Goal: Task Accomplishment & Management: Use online tool/utility

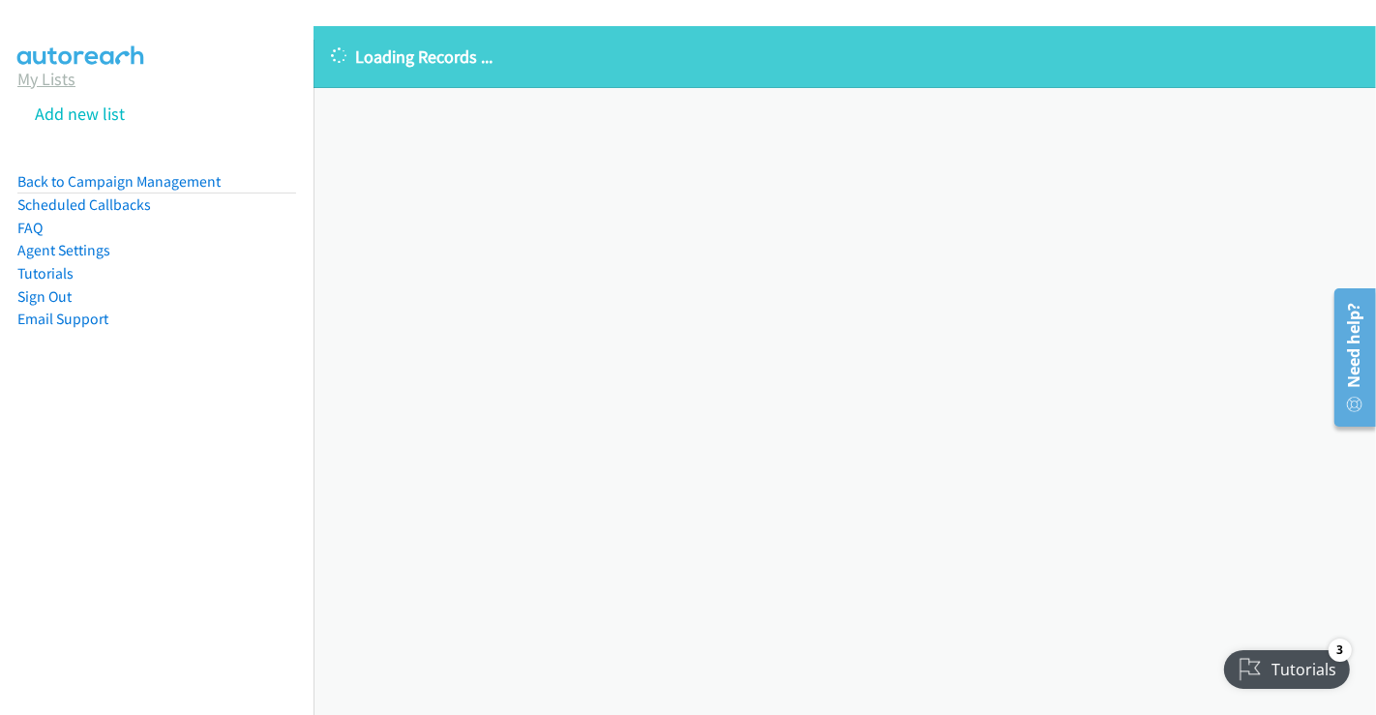
click at [53, 81] on link "My Lists" at bounding box center [46, 79] width 58 height 22
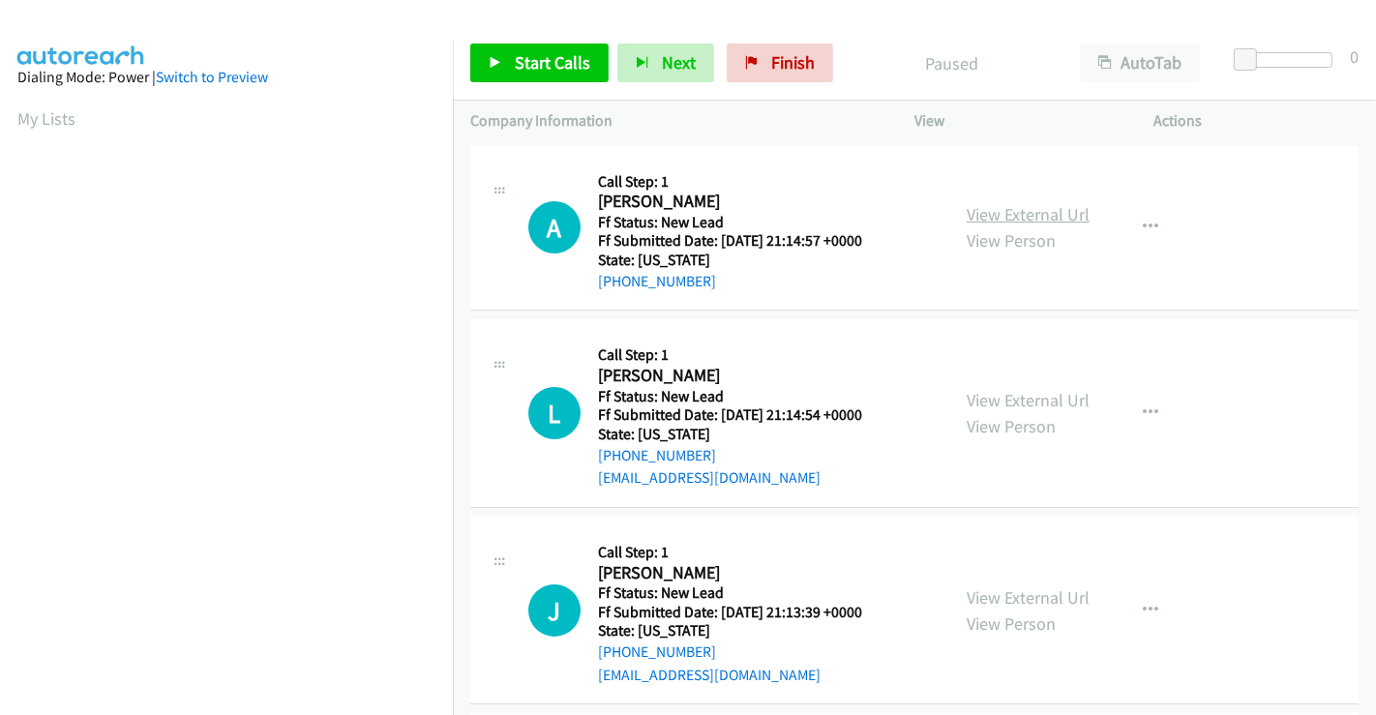
click at [1006, 214] on link "View External Url" at bounding box center [1028, 214] width 123 height 22
click at [1013, 406] on link "View External Url" at bounding box center [1028, 400] width 123 height 22
click at [1023, 592] on link "View External Url" at bounding box center [1028, 598] width 123 height 22
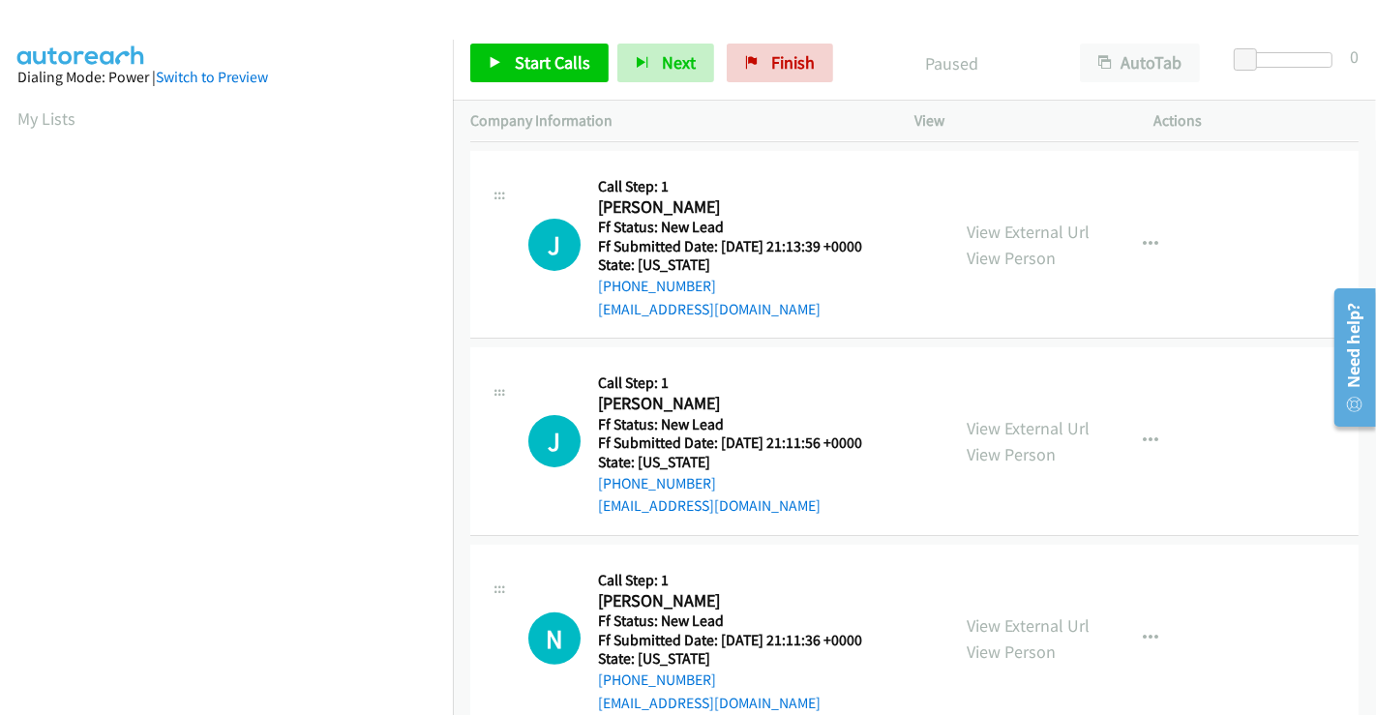
scroll to position [411, 0]
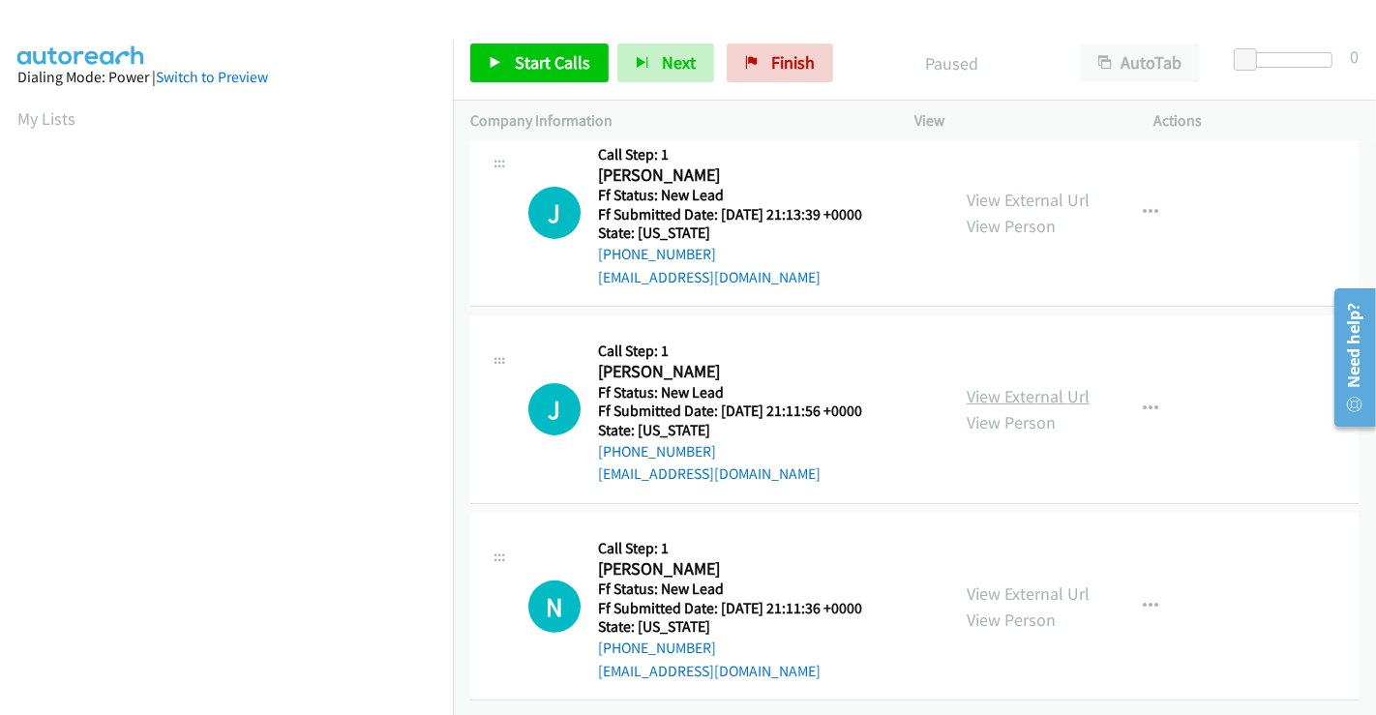
click at [1007, 385] on link "View External Url" at bounding box center [1028, 396] width 123 height 22
click at [989, 583] on link "View External Url" at bounding box center [1028, 594] width 123 height 22
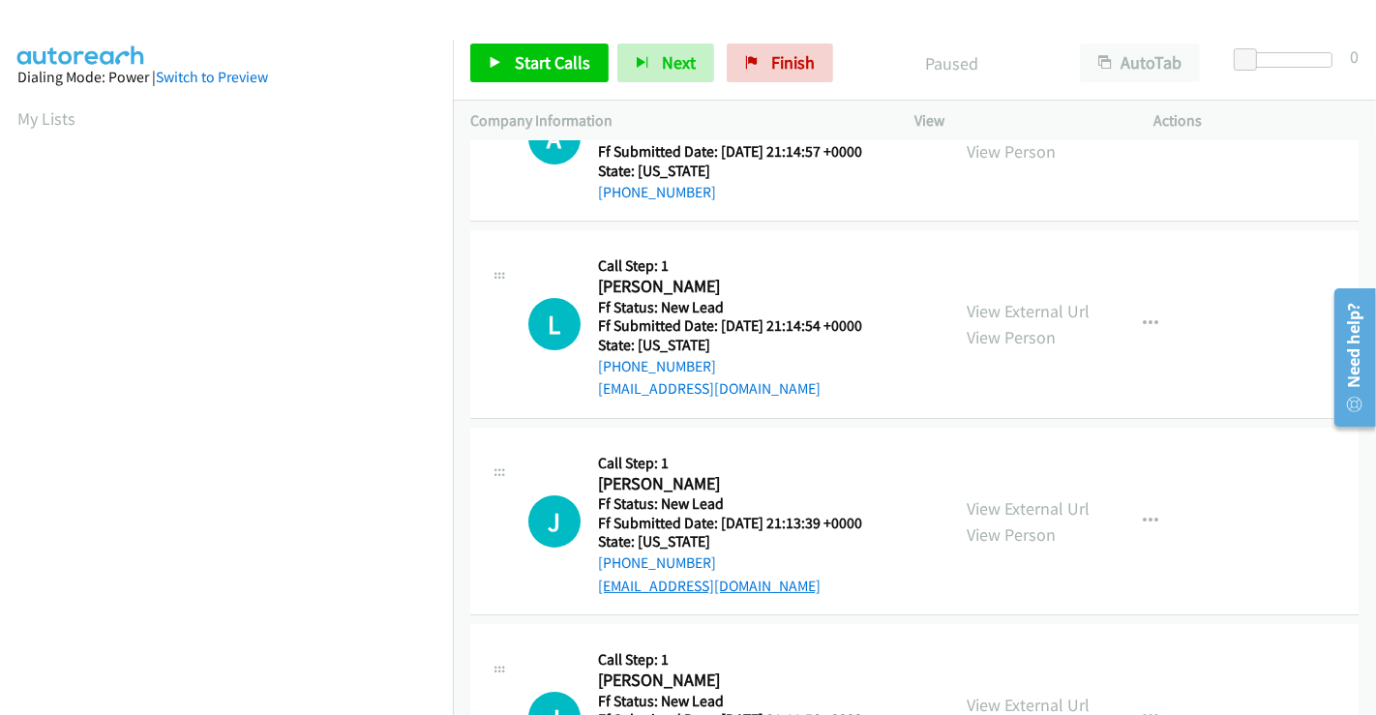
scroll to position [0, 0]
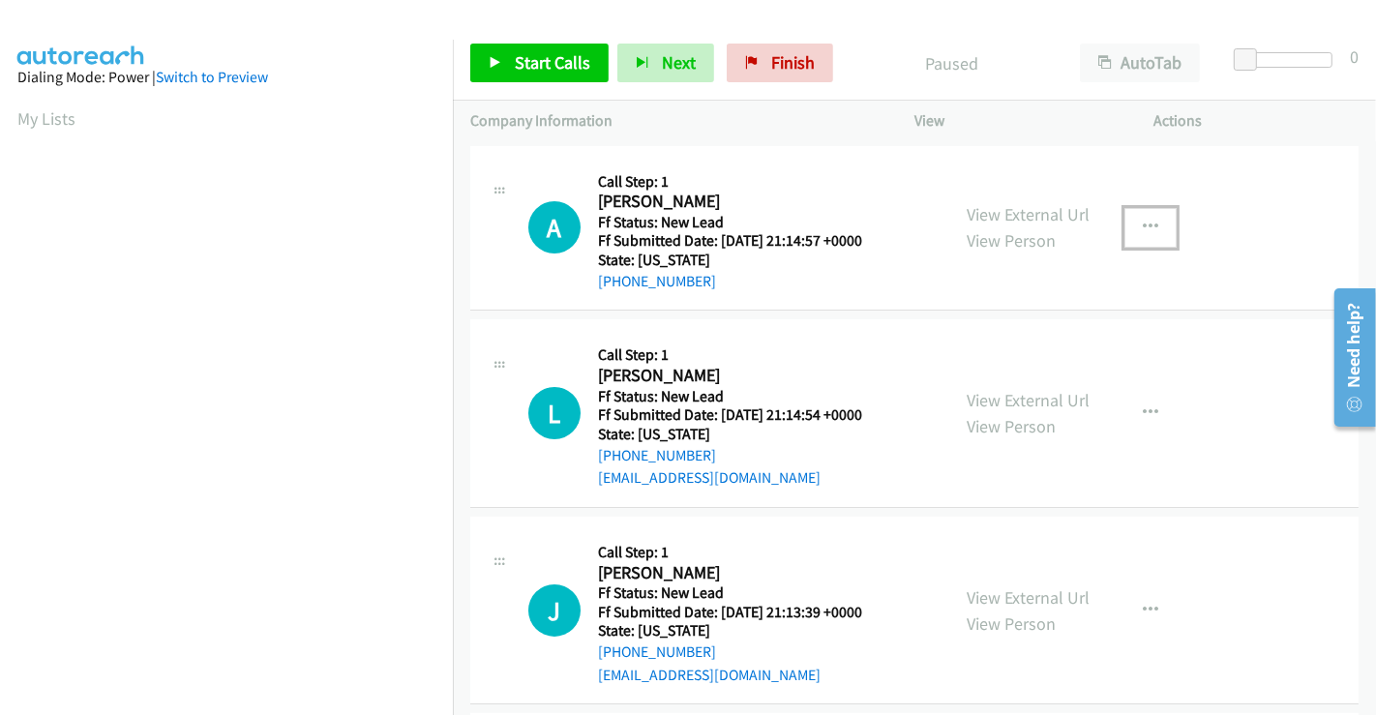
click at [1143, 222] on icon "button" at bounding box center [1150, 227] width 15 height 15
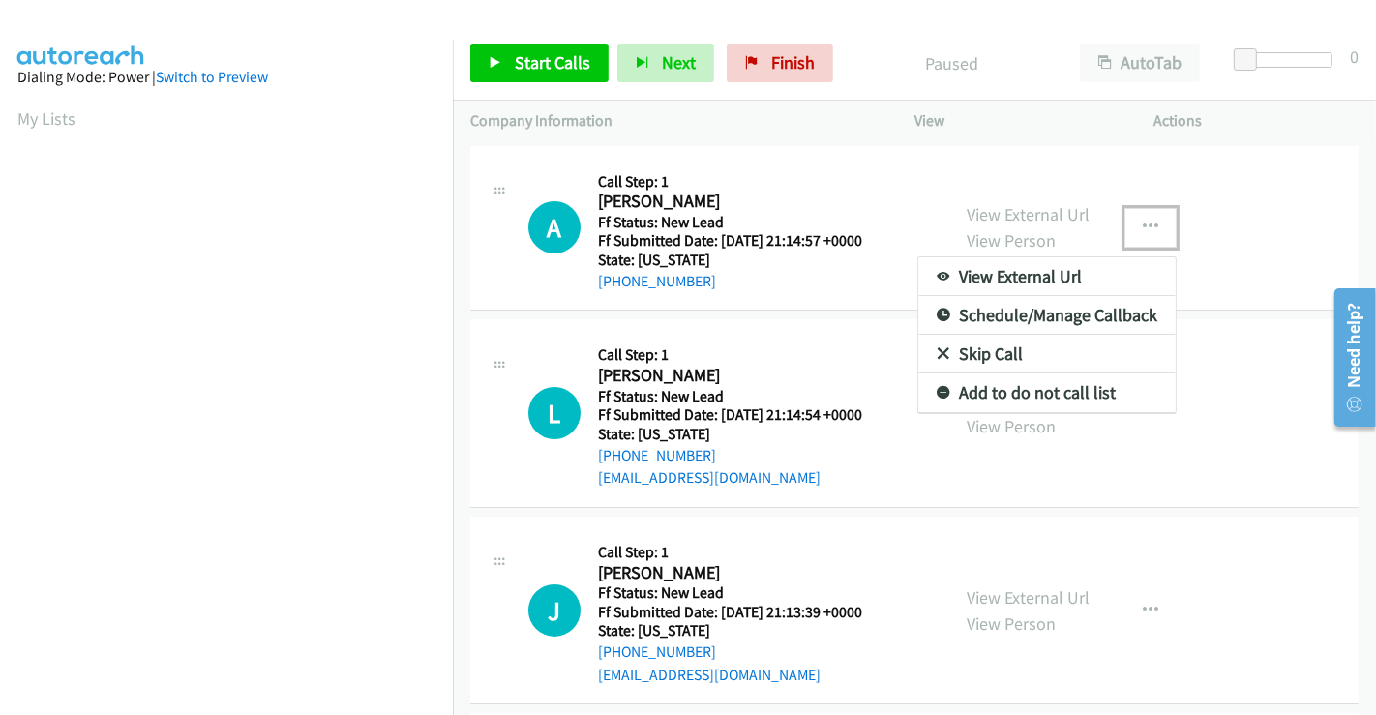
click at [1012, 349] on link "Skip Call" at bounding box center [1047, 354] width 257 height 39
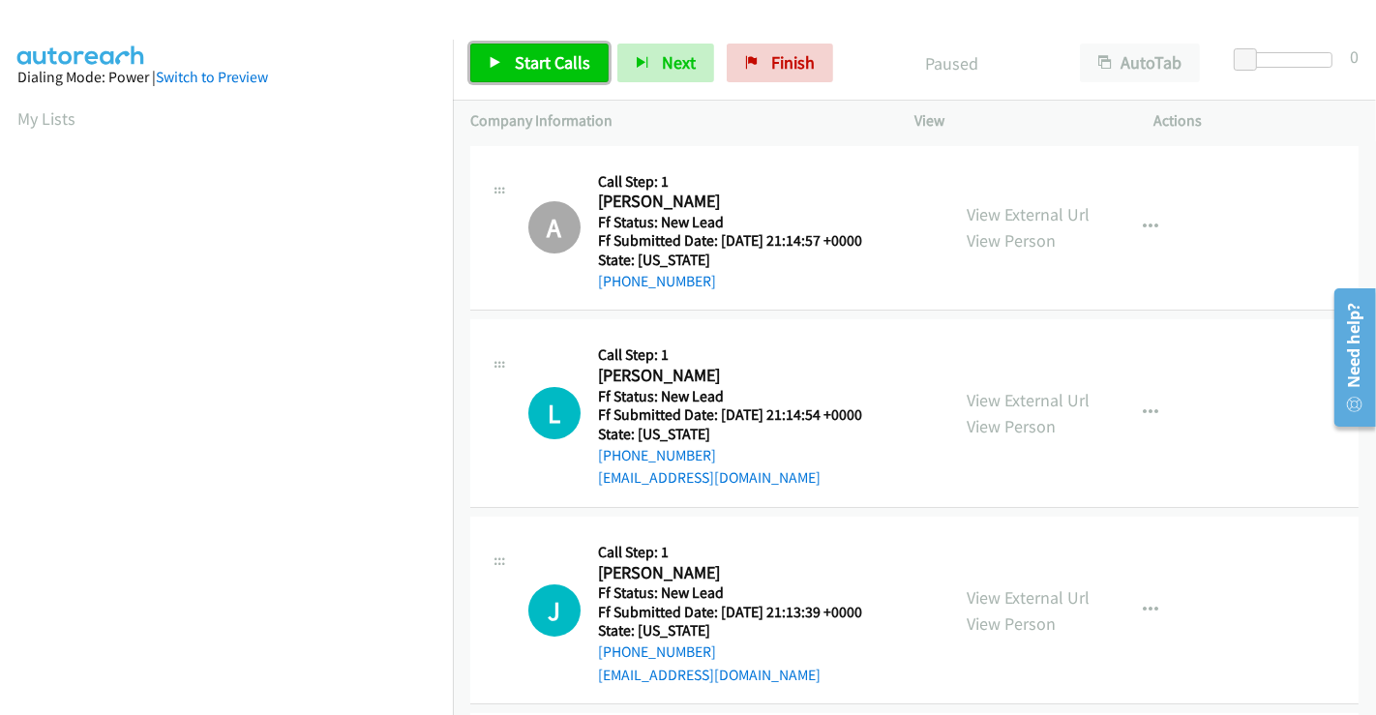
click at [529, 61] on span "Start Calls" at bounding box center [553, 62] width 76 height 22
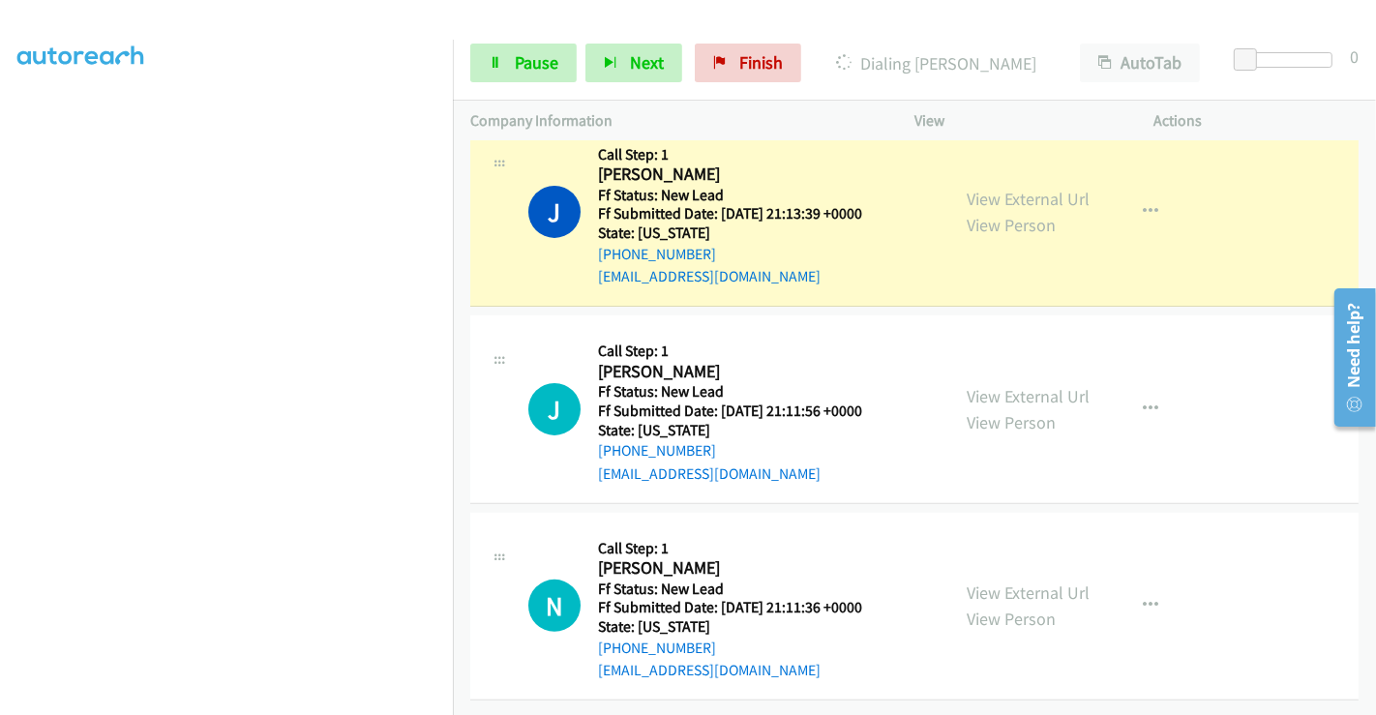
scroll to position [453, 0]
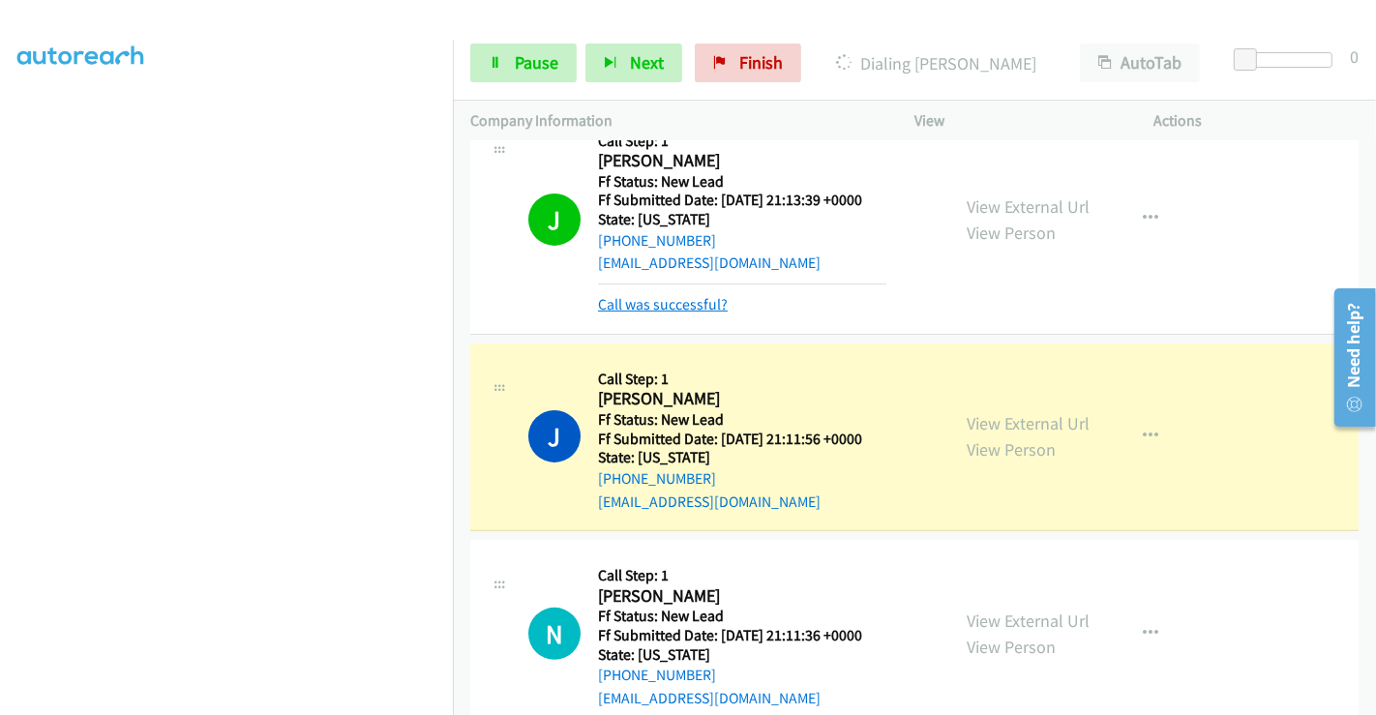
click at [672, 305] on link "Call was successful?" at bounding box center [663, 304] width 130 height 18
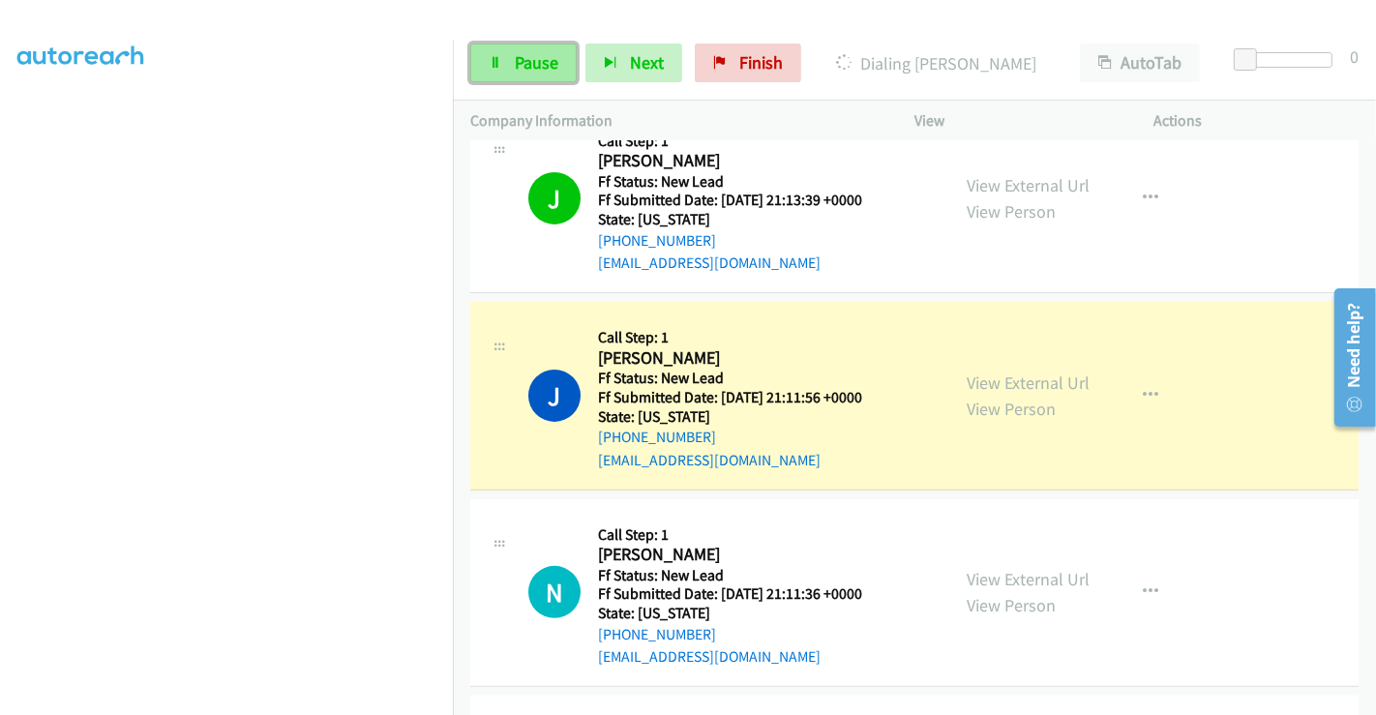
click at [529, 62] on span "Pause" at bounding box center [537, 62] width 44 height 22
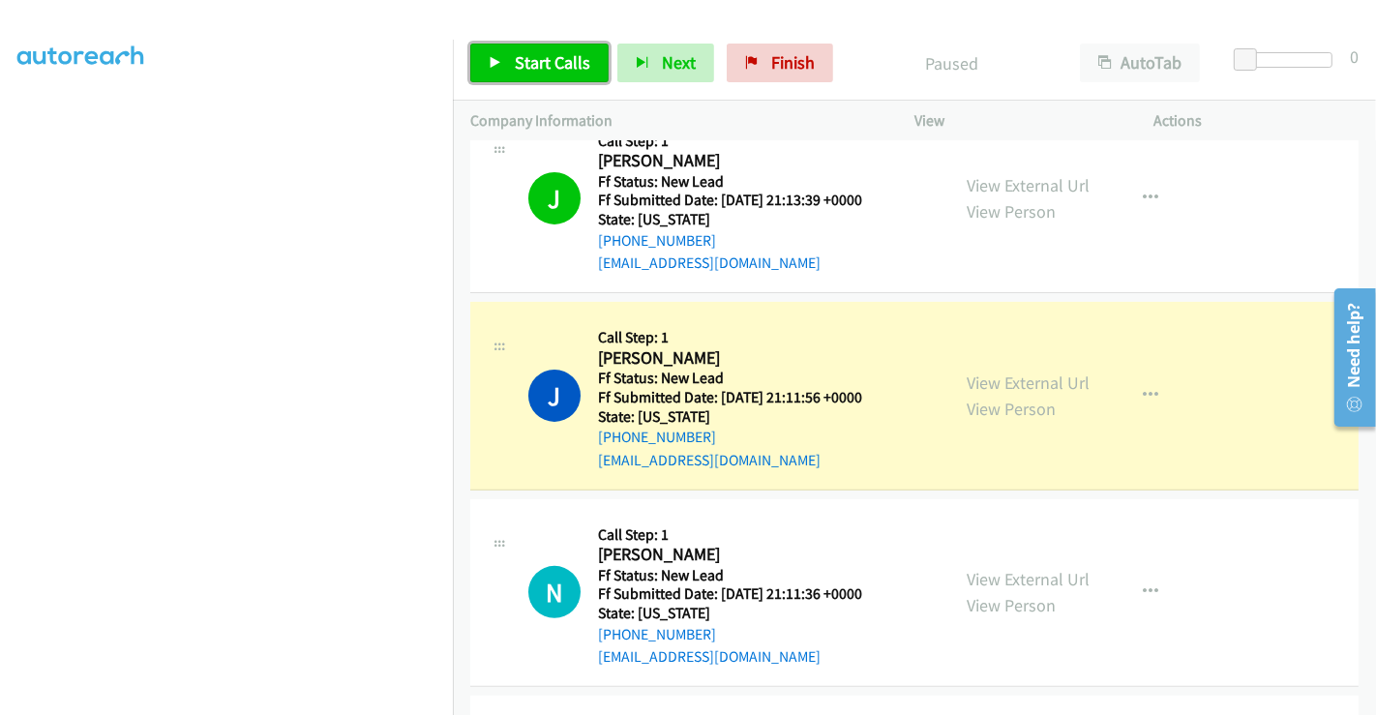
click at [511, 62] on link "Start Calls" at bounding box center [539, 63] width 138 height 39
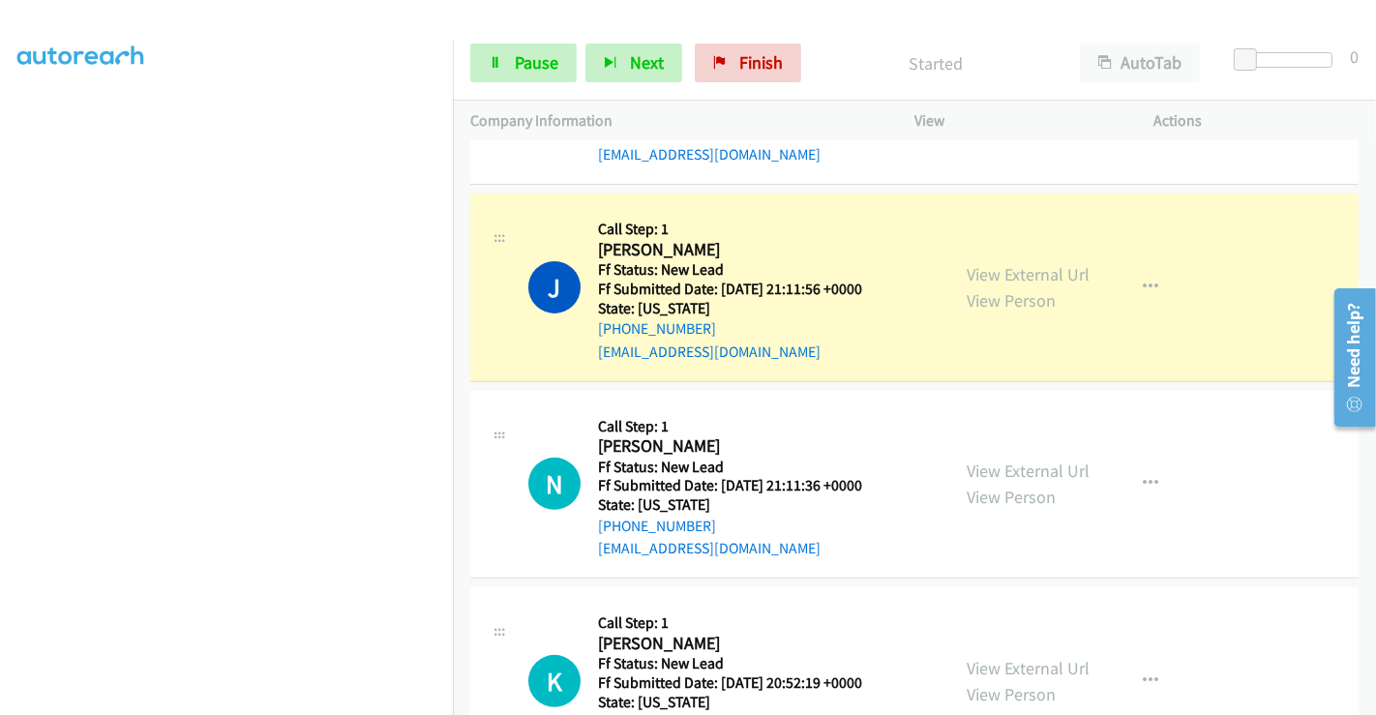
scroll to position [668, 0]
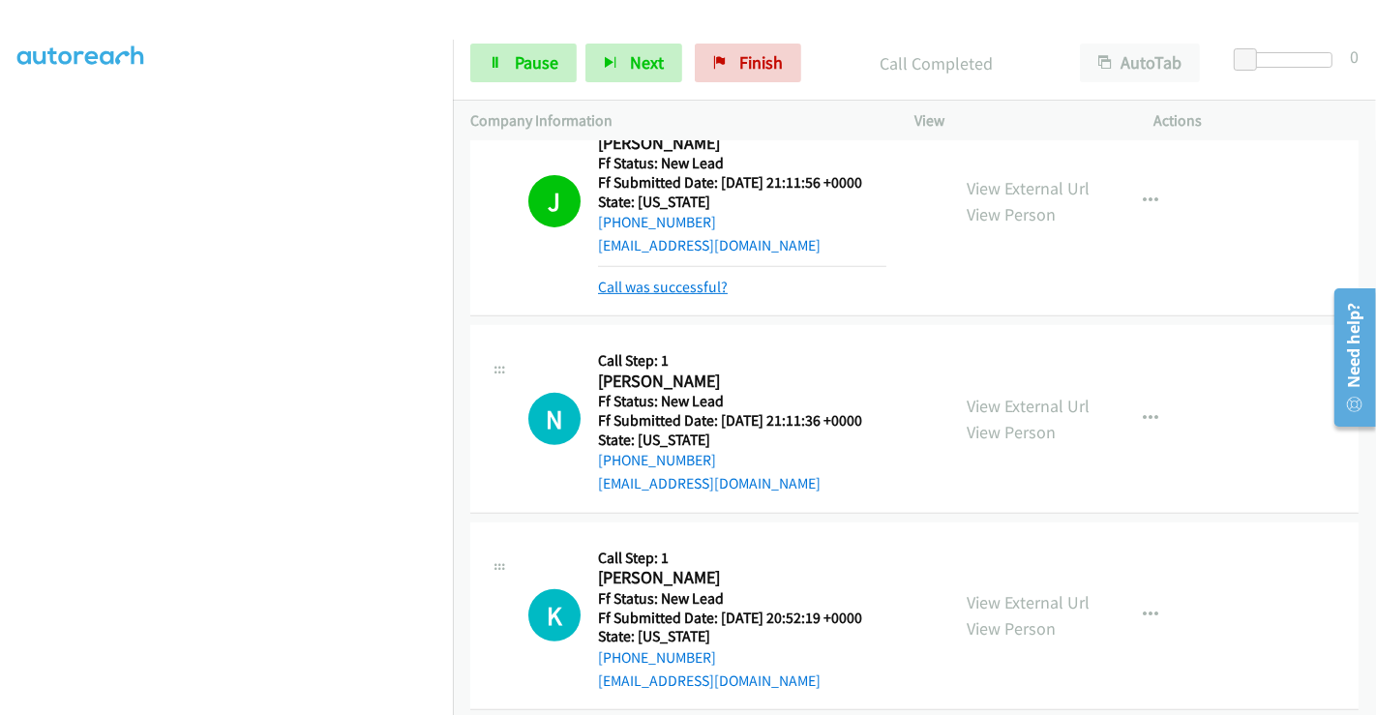
click at [680, 287] on link "Call was successful?" at bounding box center [663, 287] width 130 height 18
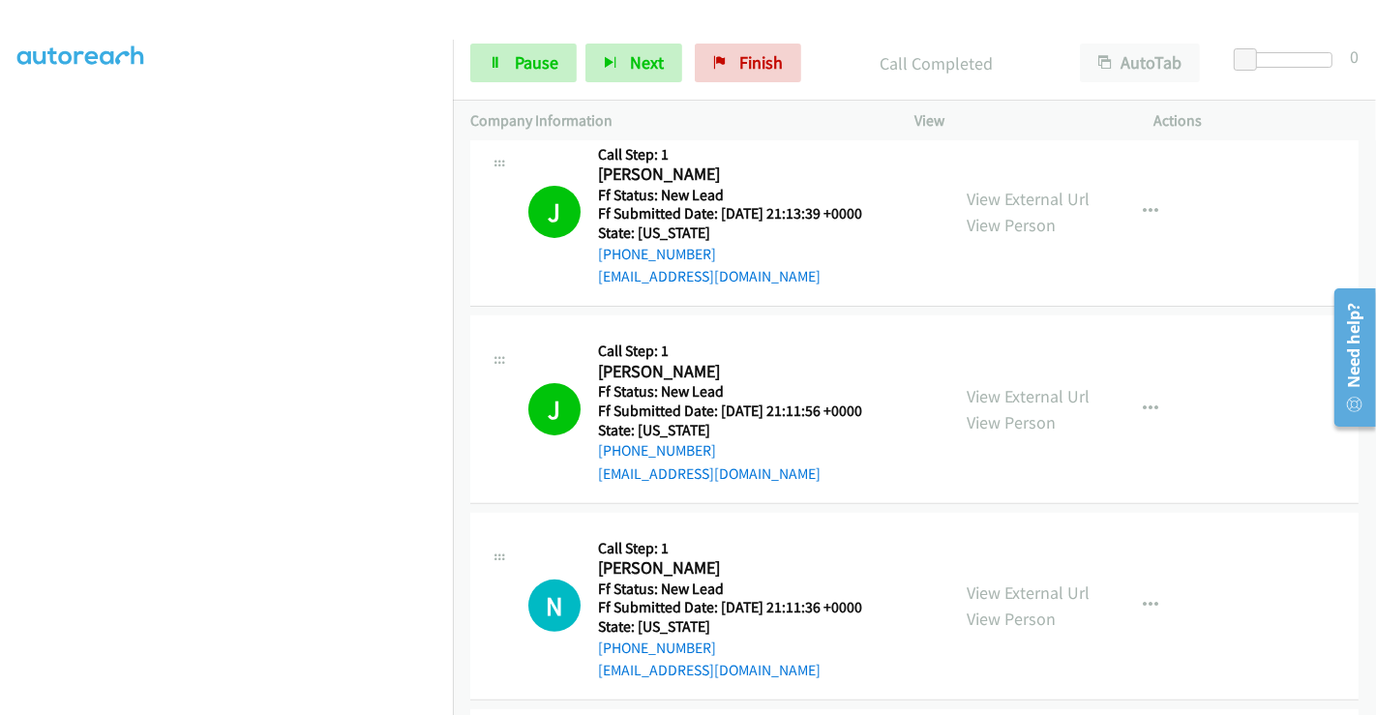
scroll to position [560, 0]
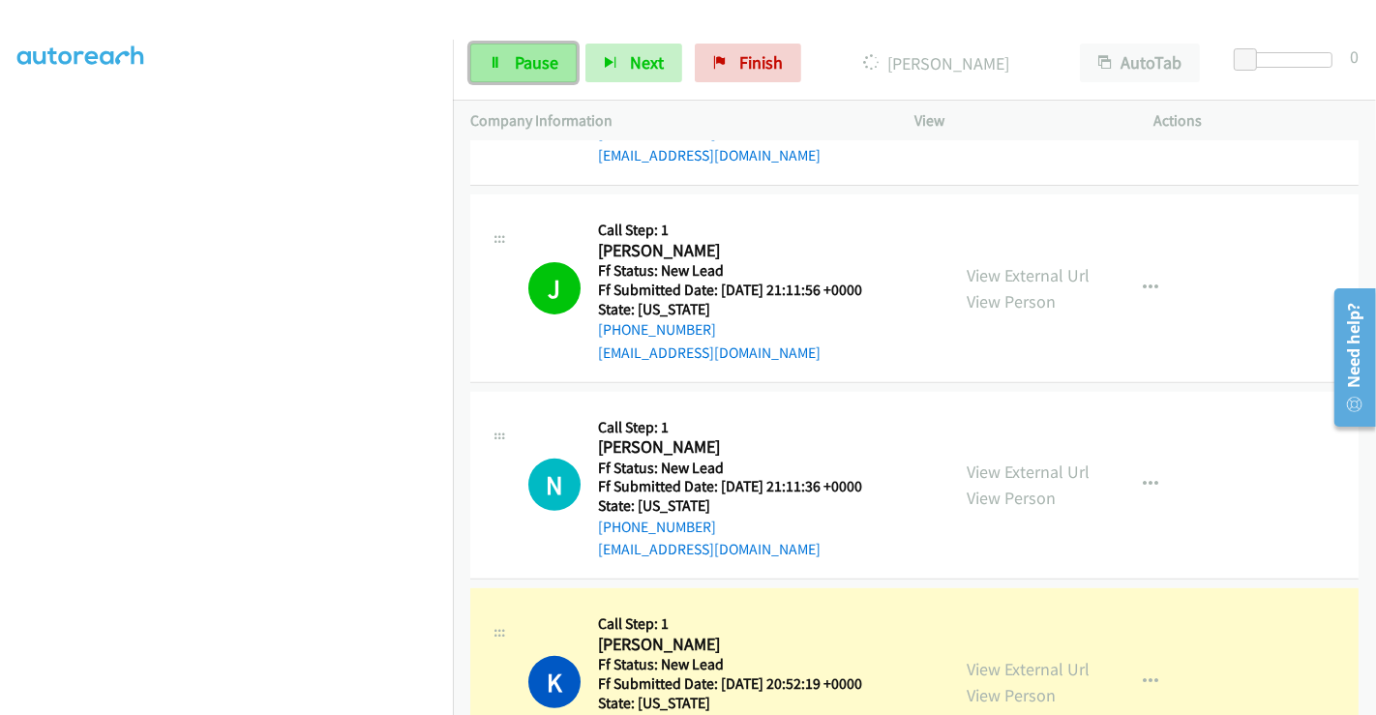
click at [524, 61] on span "Pause" at bounding box center [537, 62] width 44 height 22
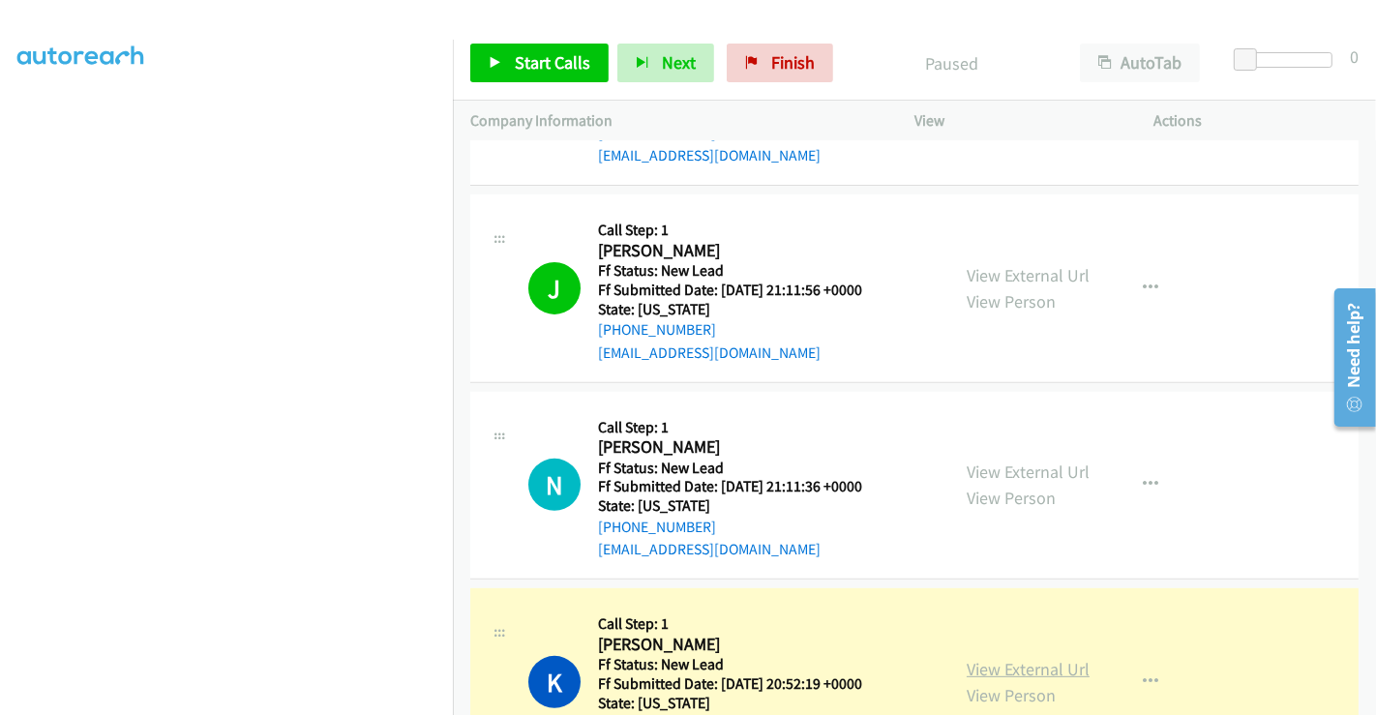
scroll to position [775, 0]
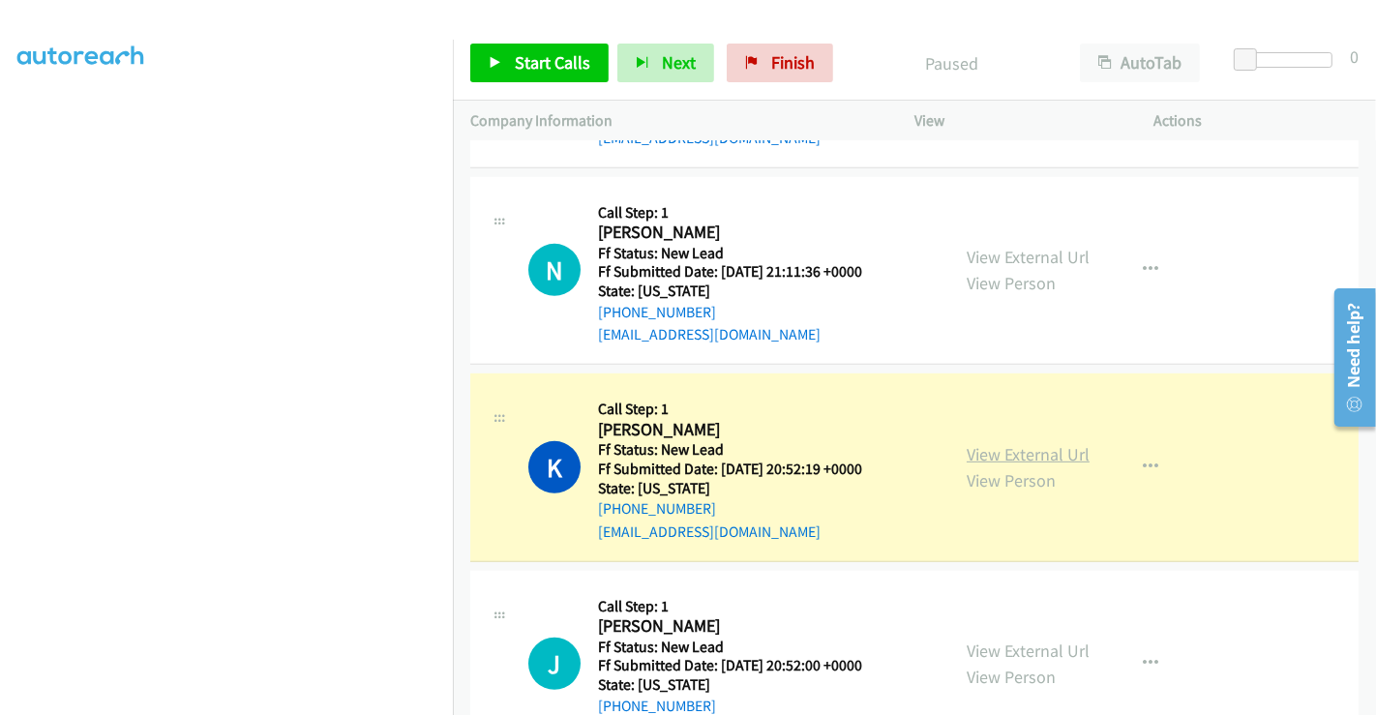
click at [1035, 455] on link "View External Url" at bounding box center [1028, 454] width 123 height 22
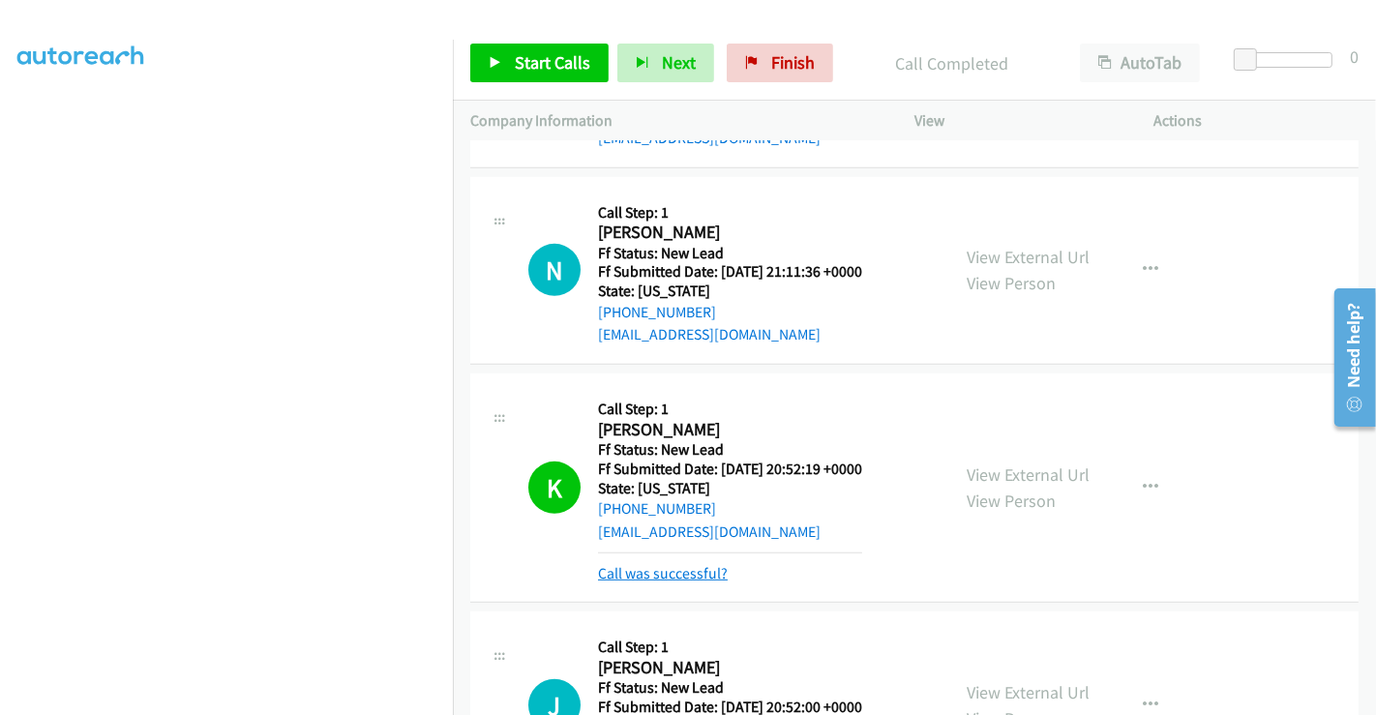
click at [682, 571] on link "Call was successful?" at bounding box center [663, 573] width 130 height 18
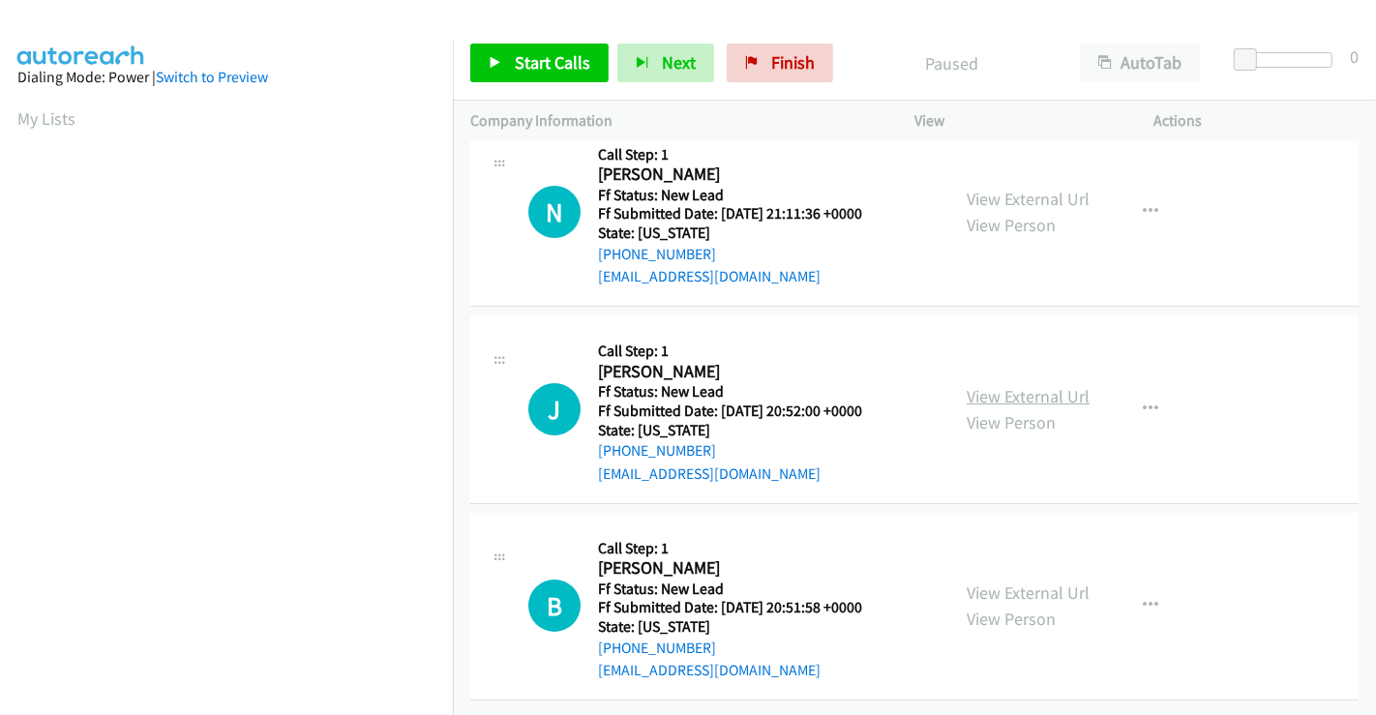
click at [991, 385] on link "View External Url" at bounding box center [1028, 396] width 123 height 22
click at [1026, 582] on link "View External Url" at bounding box center [1028, 593] width 123 height 22
click at [537, 61] on span "Start Calls" at bounding box center [553, 62] width 76 height 22
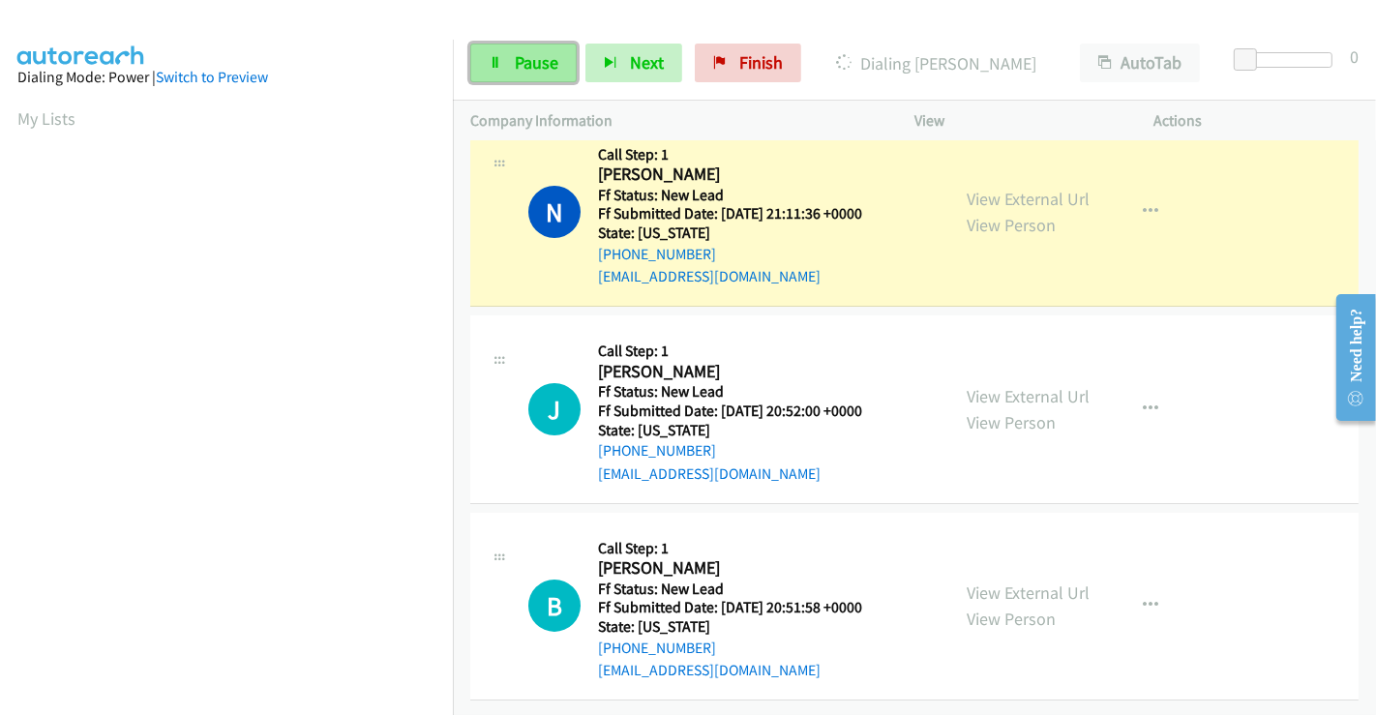
click at [547, 69] on span "Pause" at bounding box center [537, 62] width 44 height 22
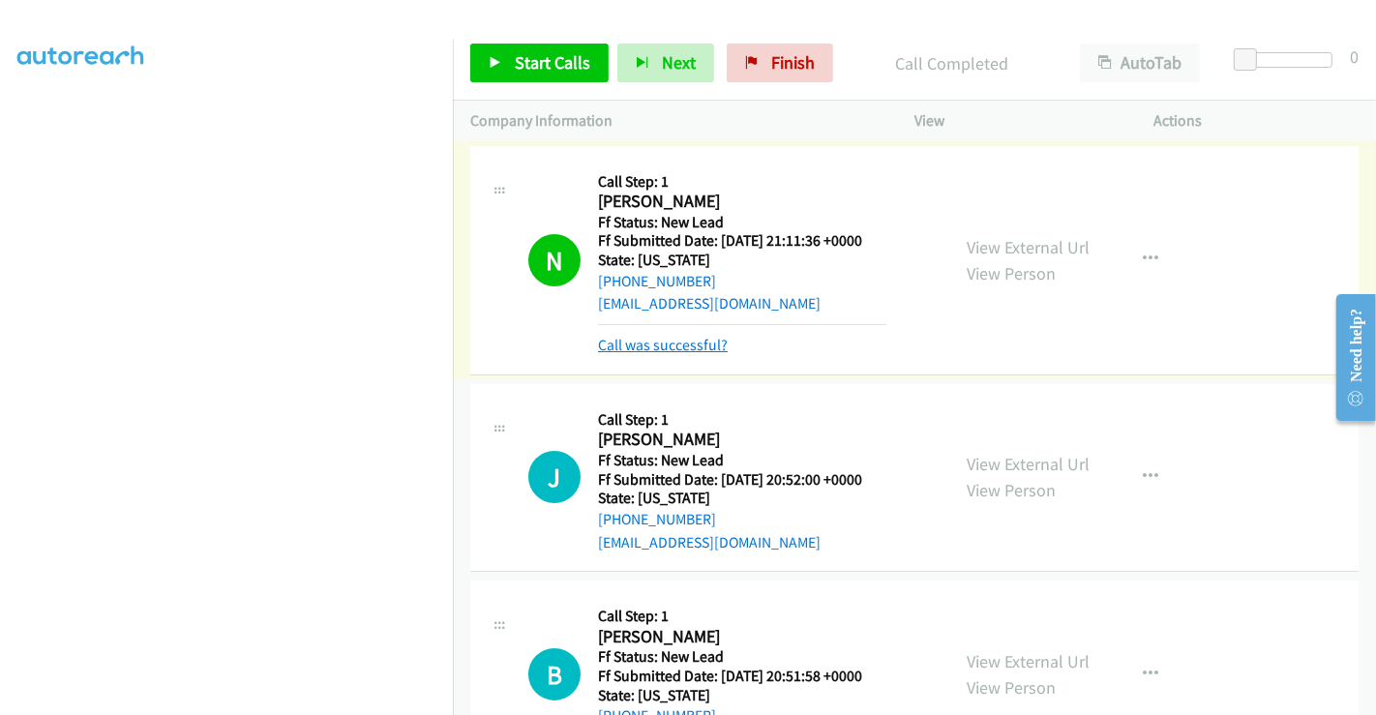
click at [709, 347] on link "Call was successful?" at bounding box center [663, 345] width 130 height 18
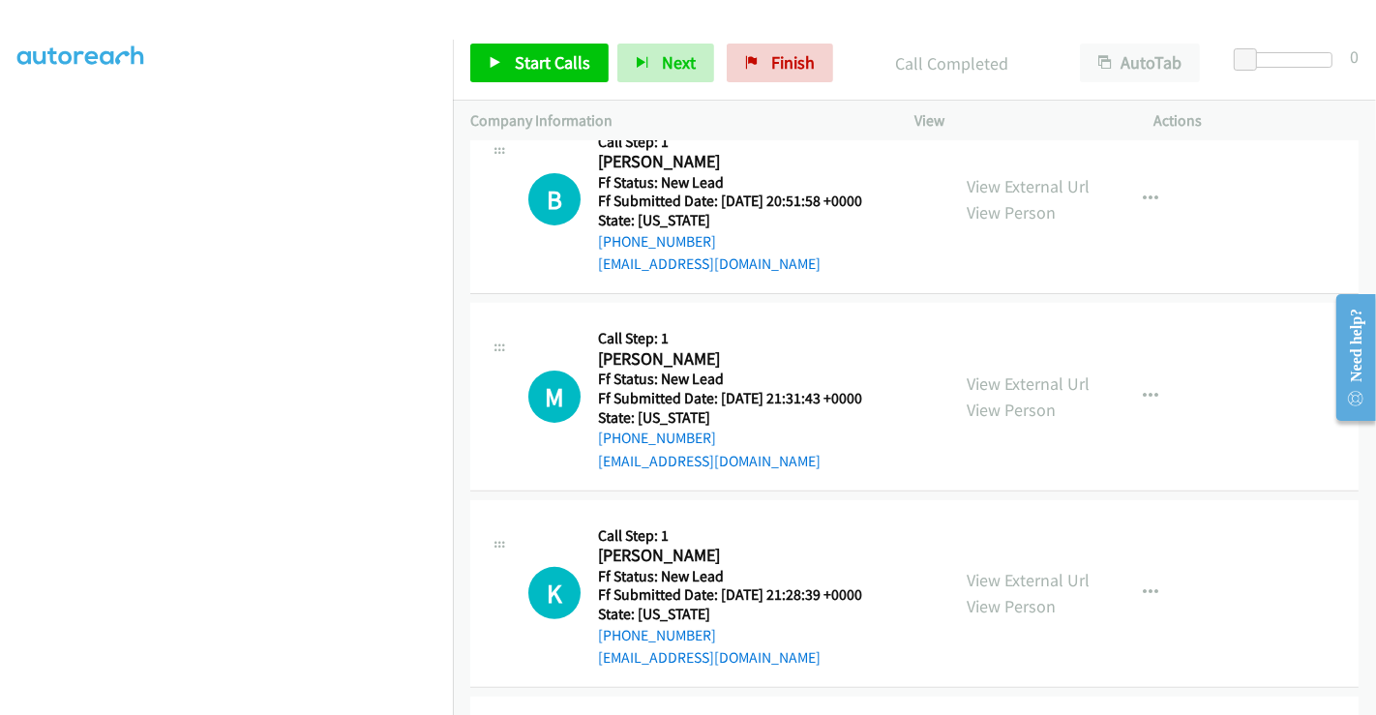
scroll to position [537, 0]
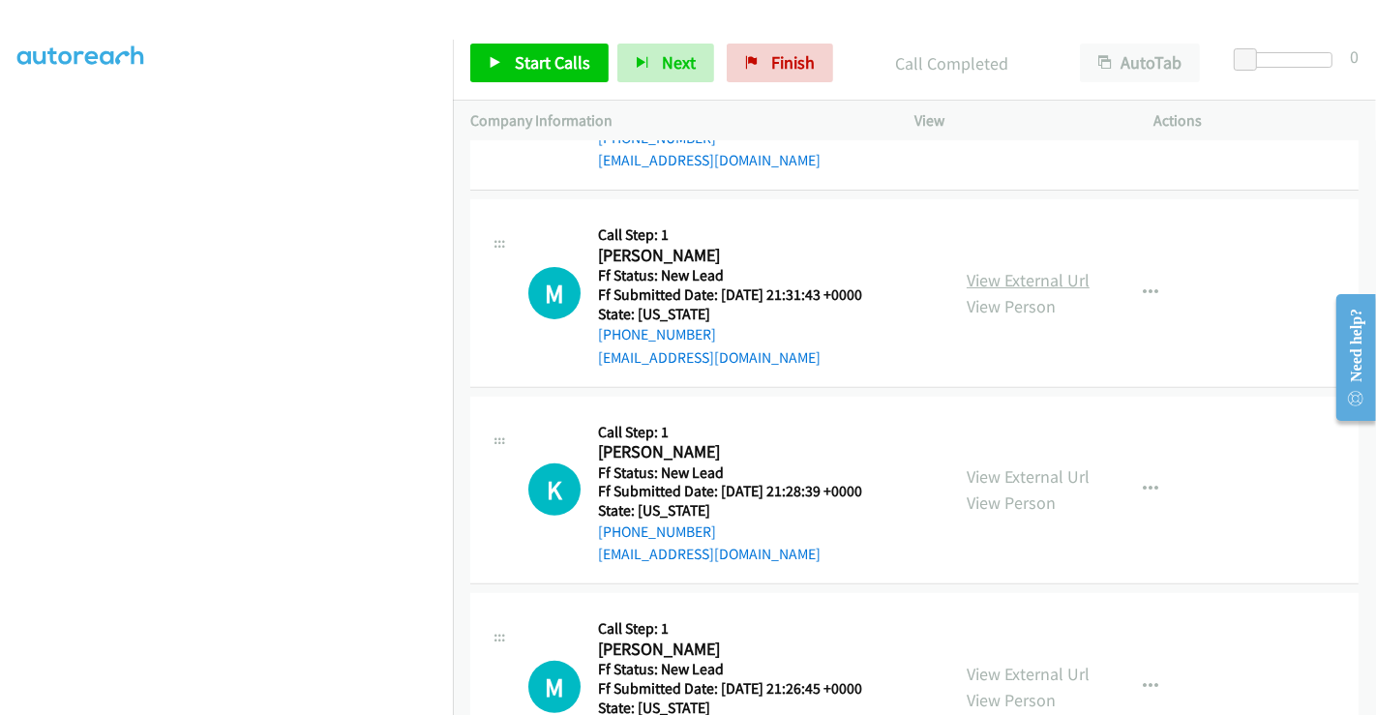
click at [1017, 275] on link "View External Url" at bounding box center [1028, 280] width 123 height 22
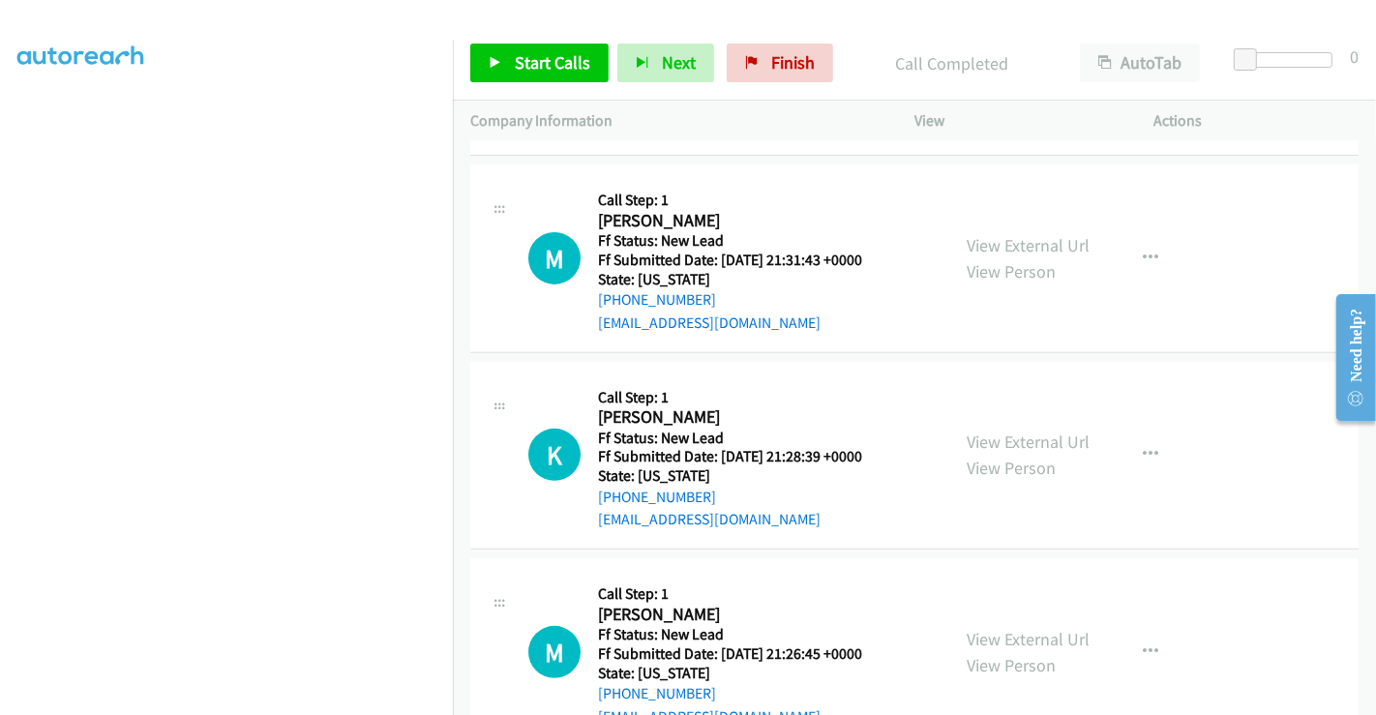
scroll to position [631, 0]
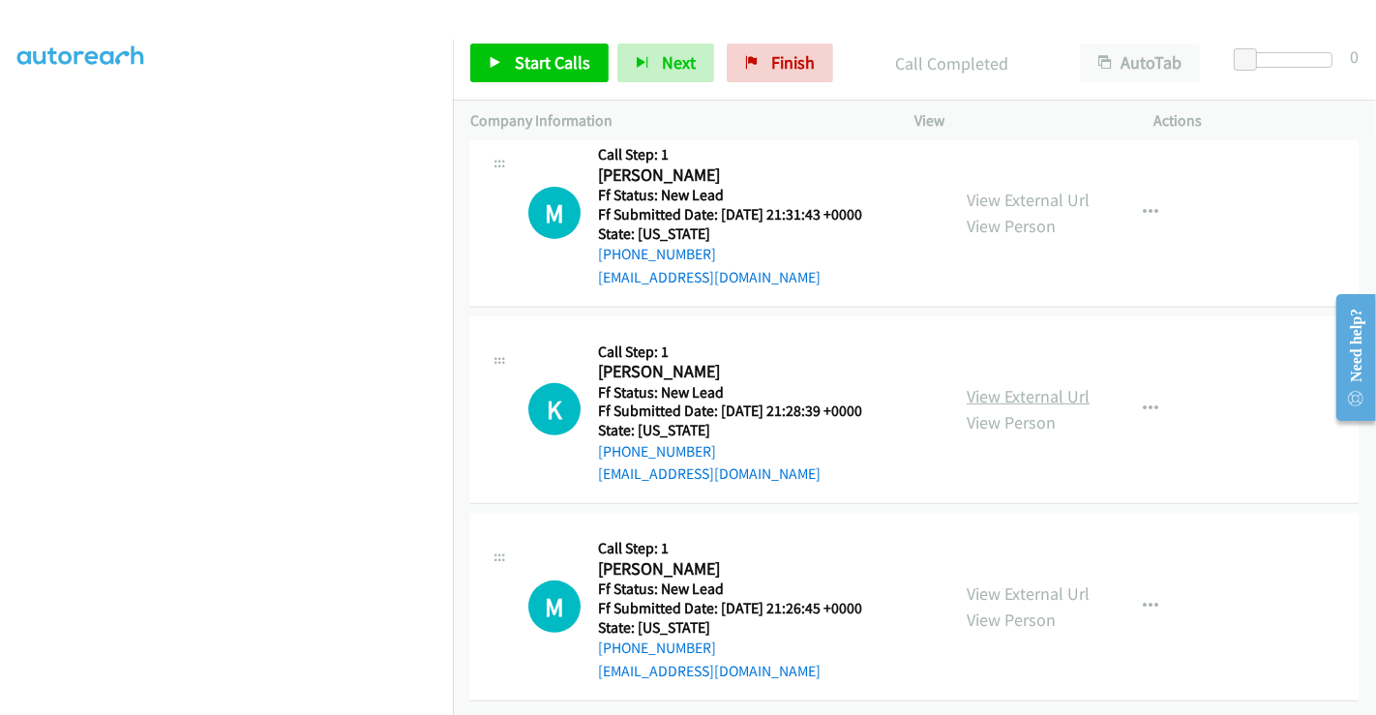
click at [1036, 385] on link "View External Url" at bounding box center [1028, 396] width 123 height 22
click at [1003, 583] on link "View External Url" at bounding box center [1028, 594] width 123 height 22
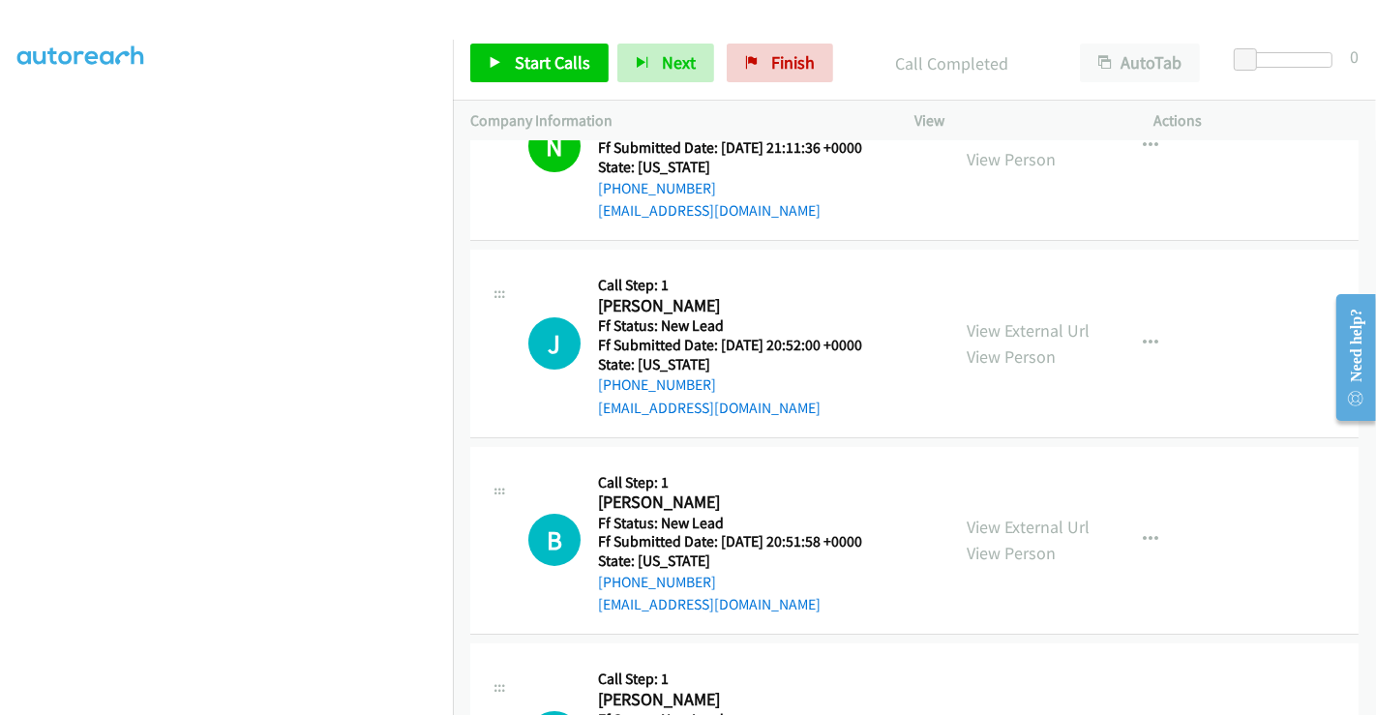
scroll to position [0, 0]
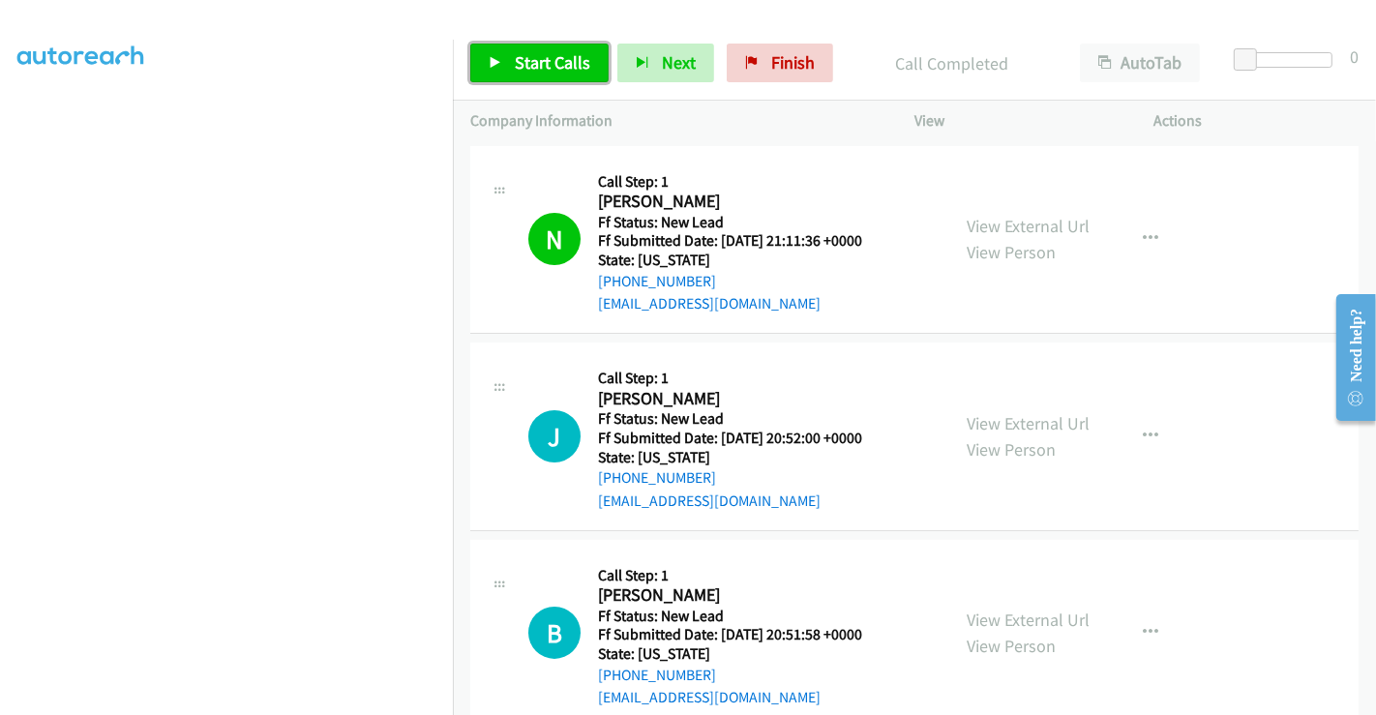
click at [533, 59] on span "Start Calls" at bounding box center [553, 62] width 76 height 22
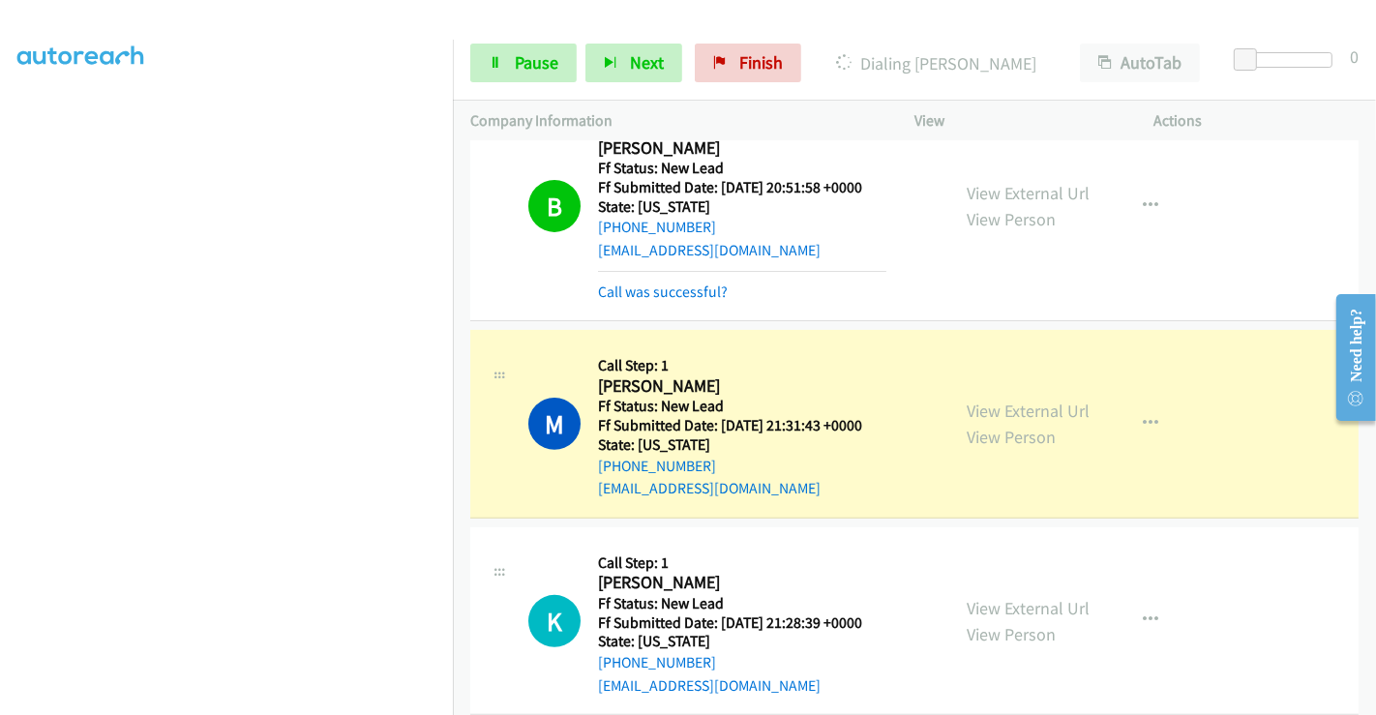
scroll to position [284, 0]
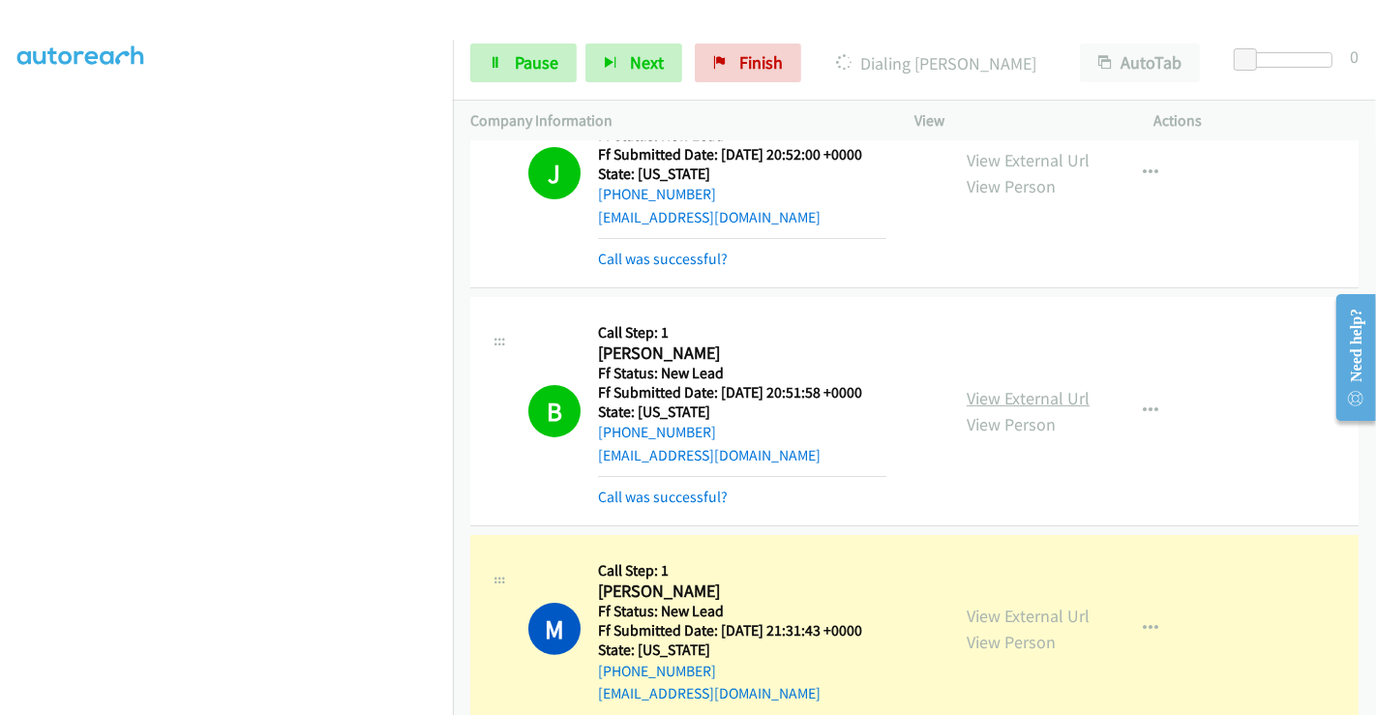
click at [1020, 397] on link "View External Url" at bounding box center [1028, 398] width 123 height 22
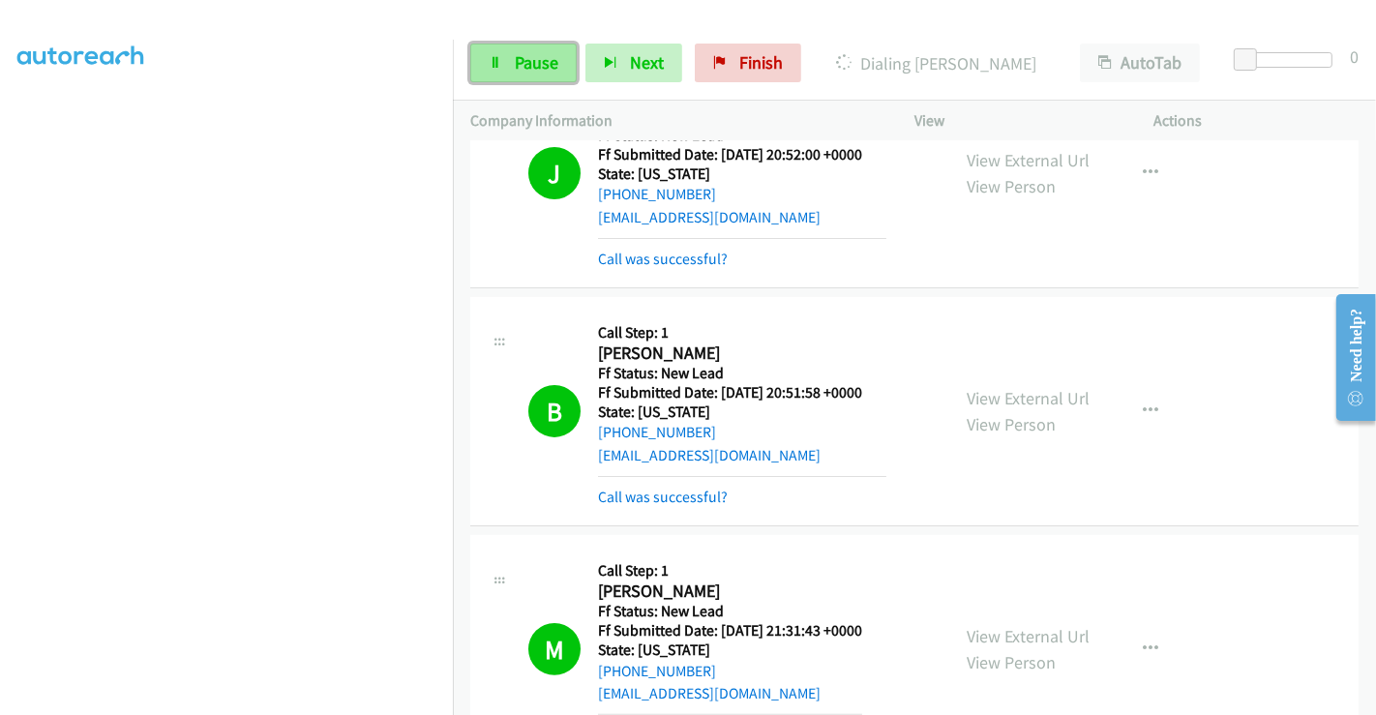
click at [517, 66] on span "Pause" at bounding box center [537, 62] width 44 height 22
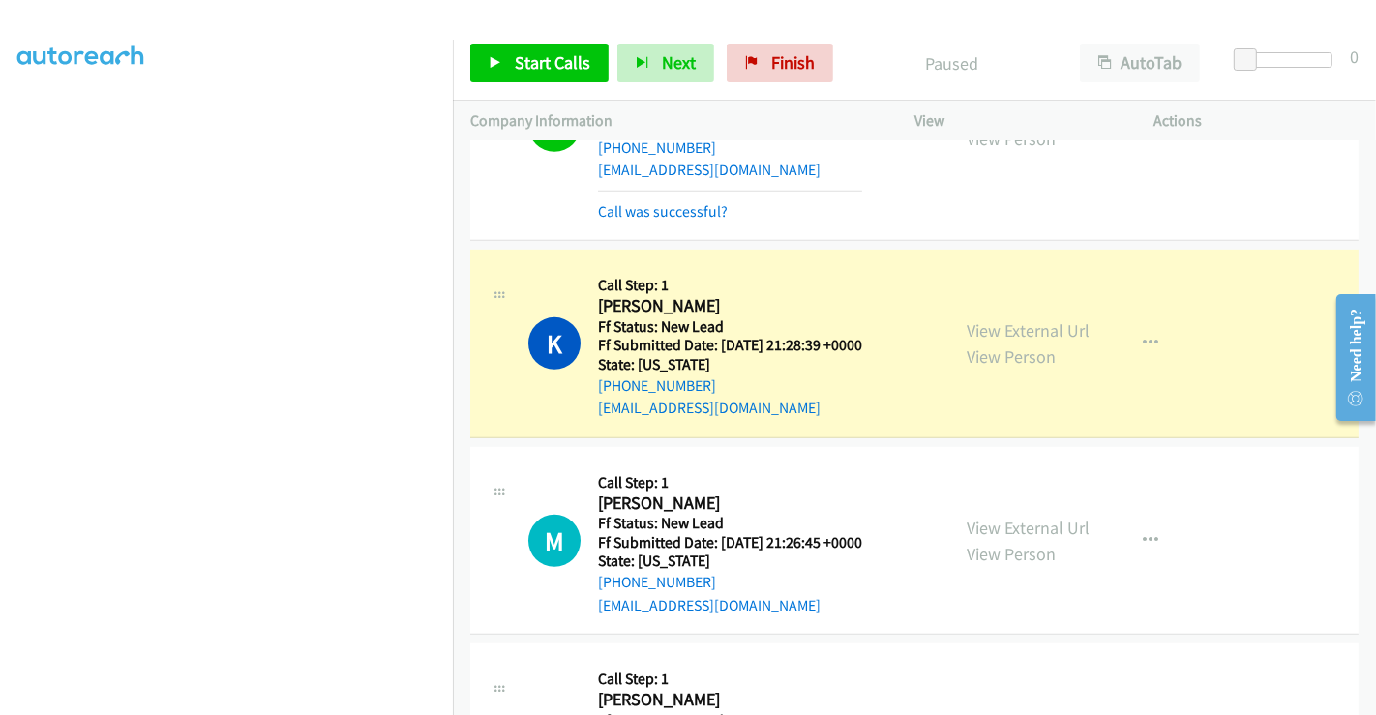
scroll to position [699, 0]
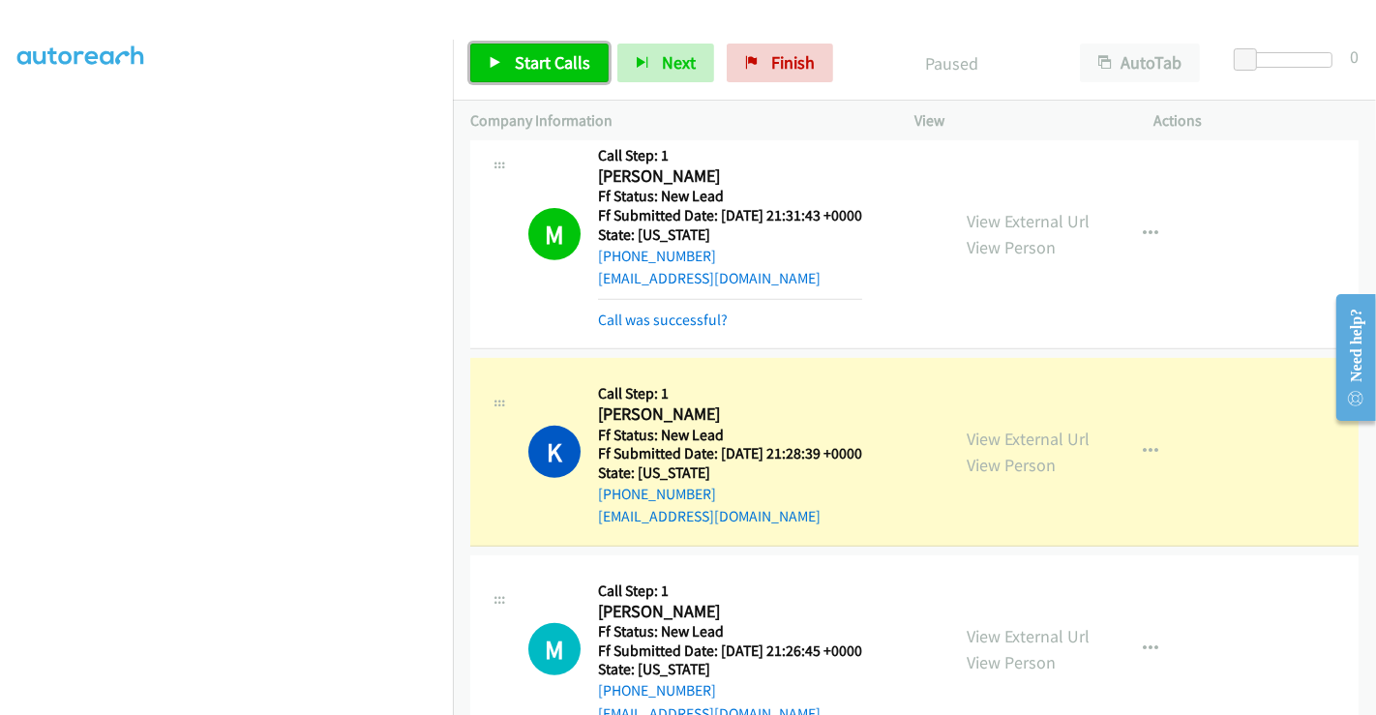
click at [526, 59] on span "Start Calls" at bounding box center [553, 62] width 76 height 22
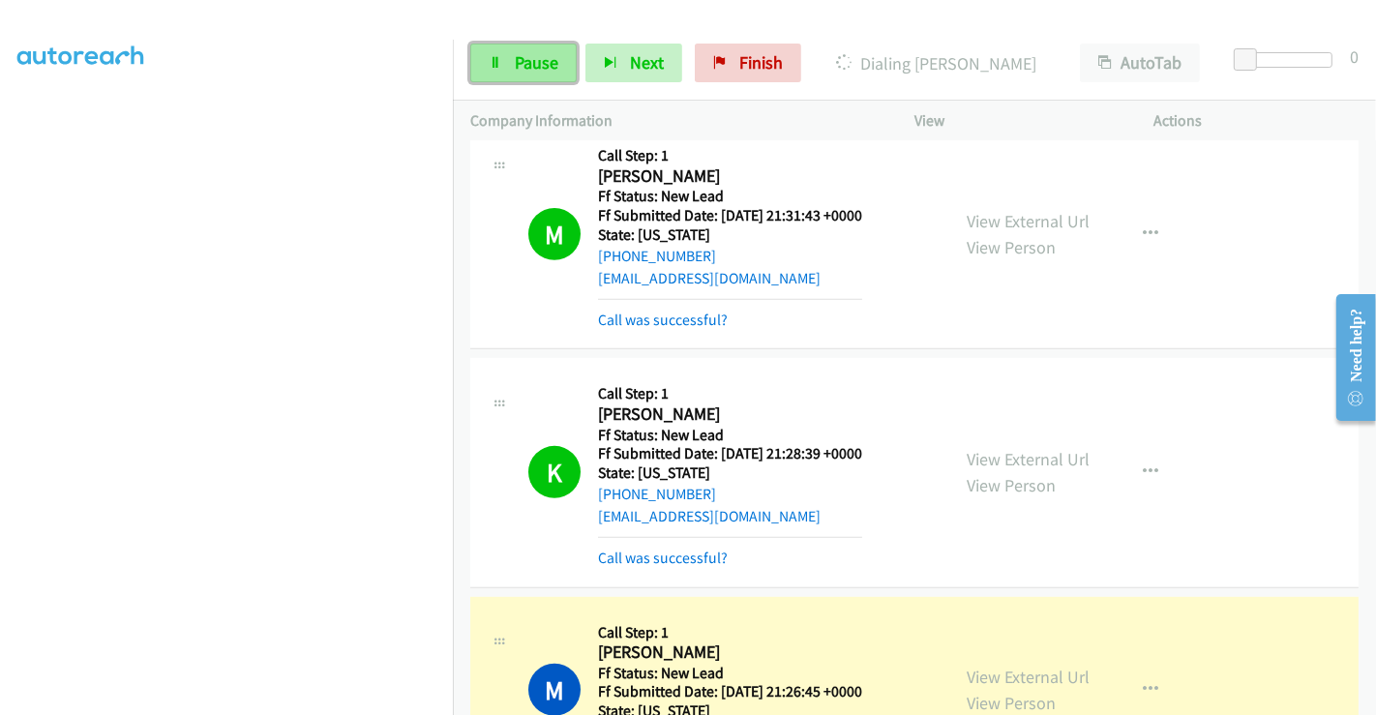
click at [530, 69] on span "Pause" at bounding box center [537, 62] width 44 height 22
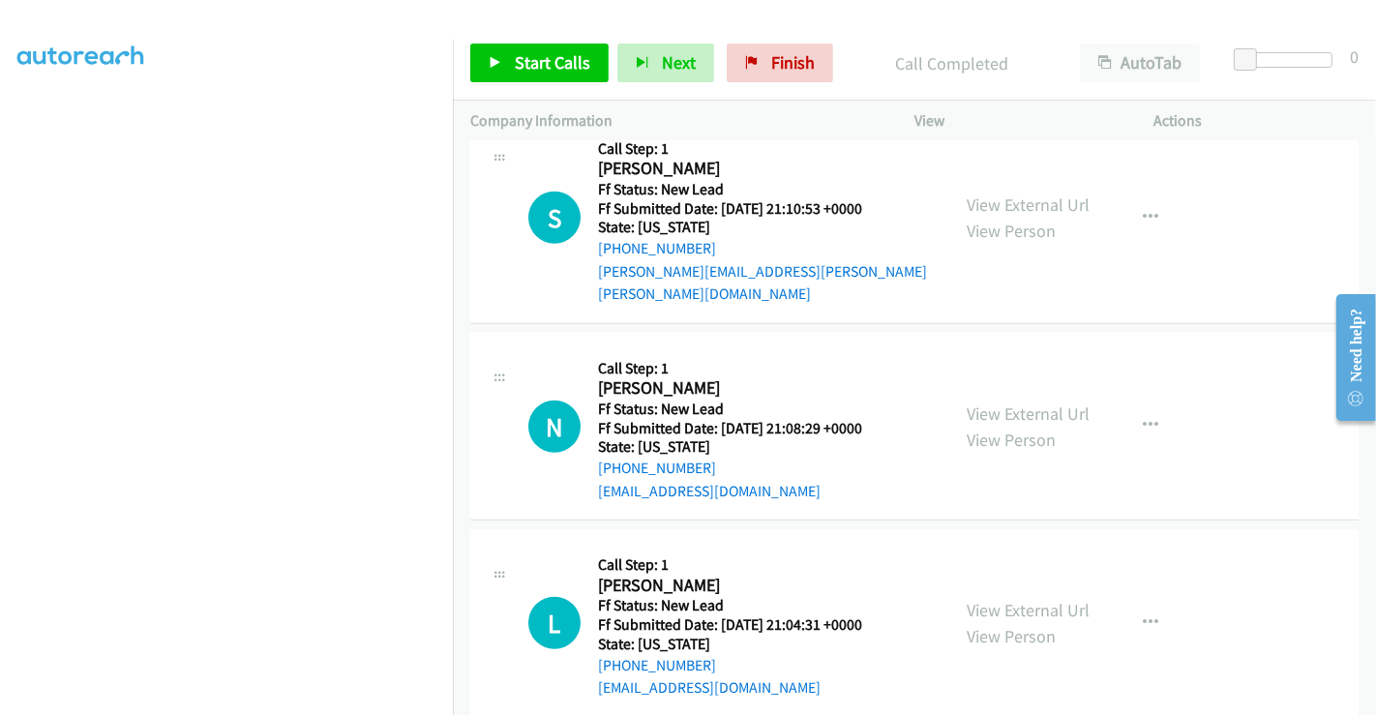
scroll to position [1427, 0]
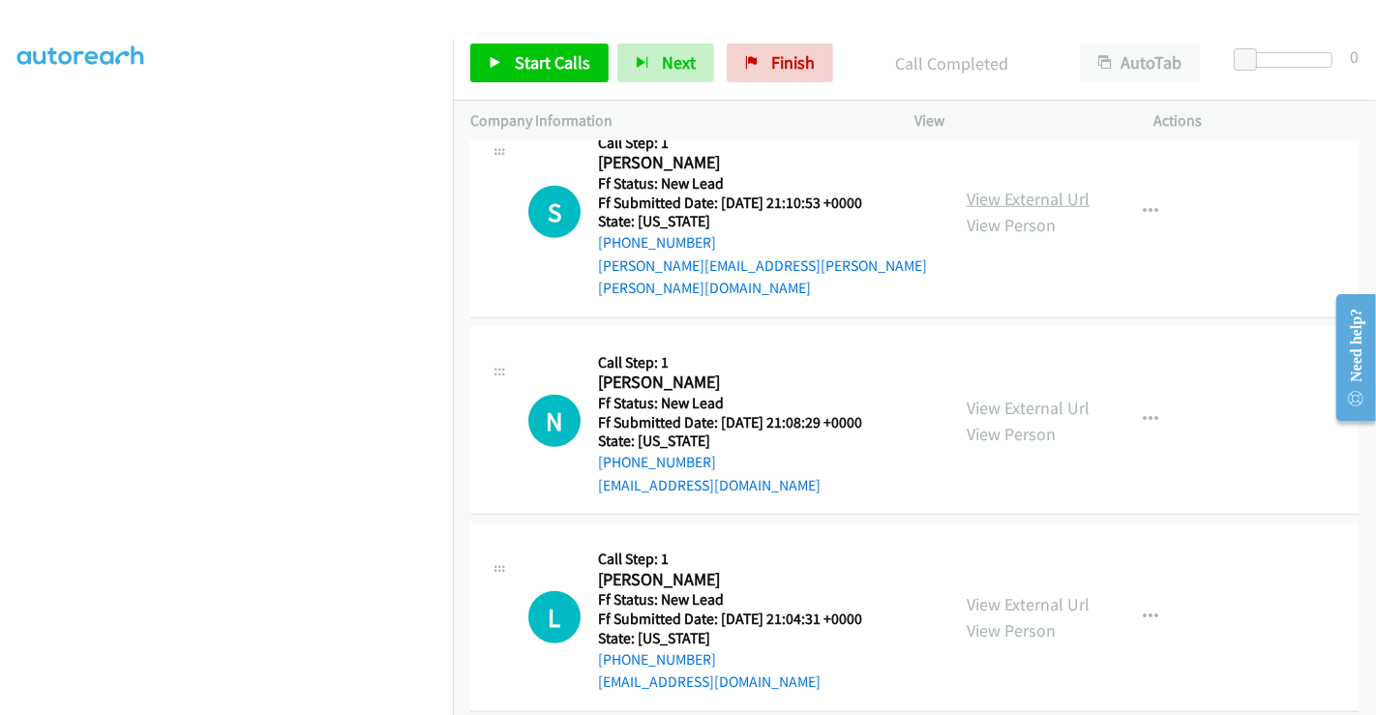
click at [1024, 188] on link "View External Url" at bounding box center [1028, 199] width 123 height 22
click at [1010, 397] on link "View External Url" at bounding box center [1028, 408] width 123 height 22
click at [1007, 593] on link "View External Url" at bounding box center [1028, 604] width 123 height 22
click at [560, 68] on span "Start Calls" at bounding box center [553, 62] width 76 height 22
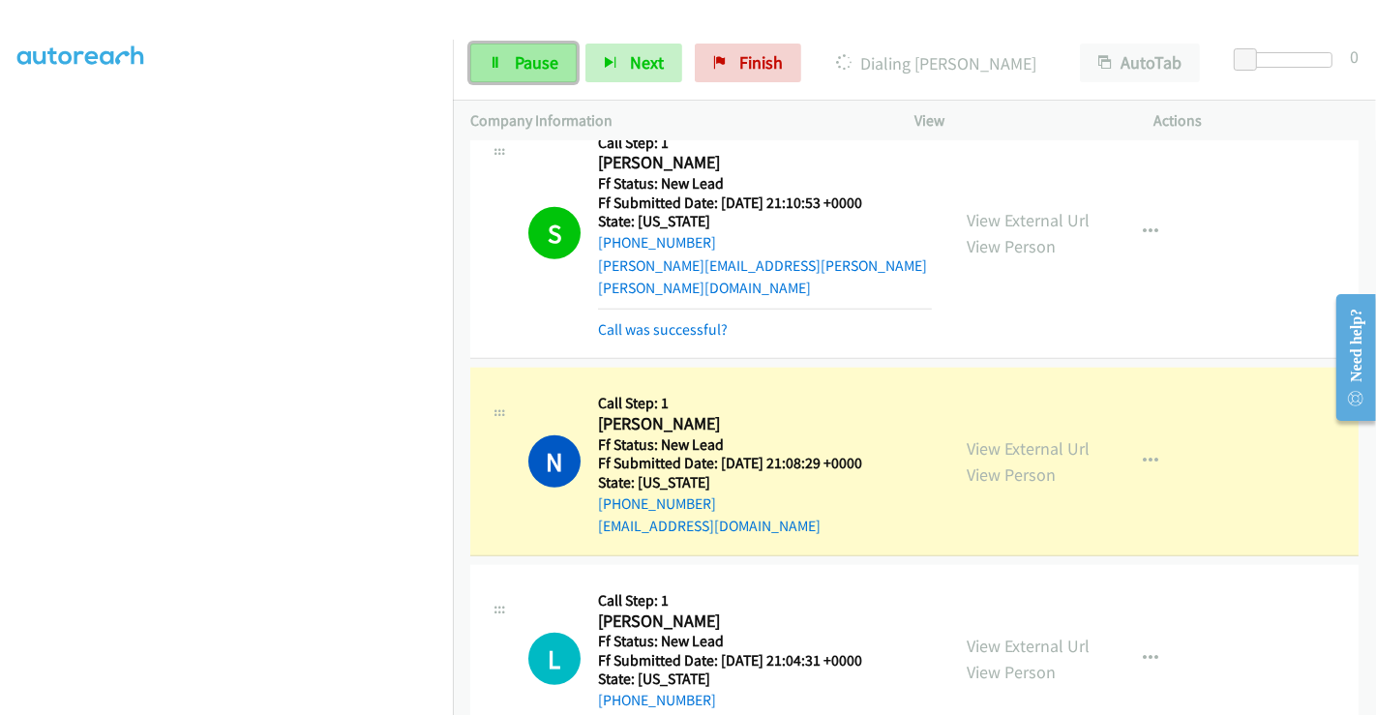
click at [518, 65] on span "Pause" at bounding box center [537, 62] width 44 height 22
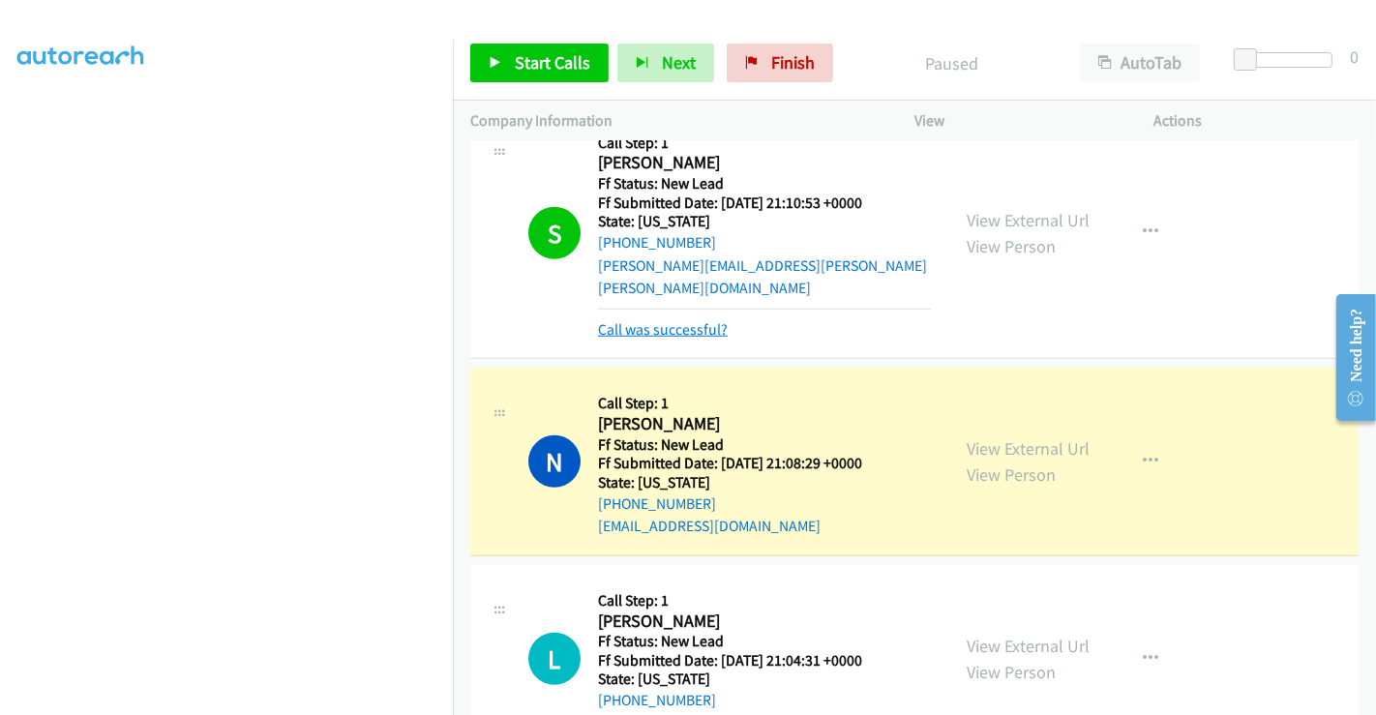
click at [669, 320] on link "Call was successful?" at bounding box center [663, 329] width 130 height 18
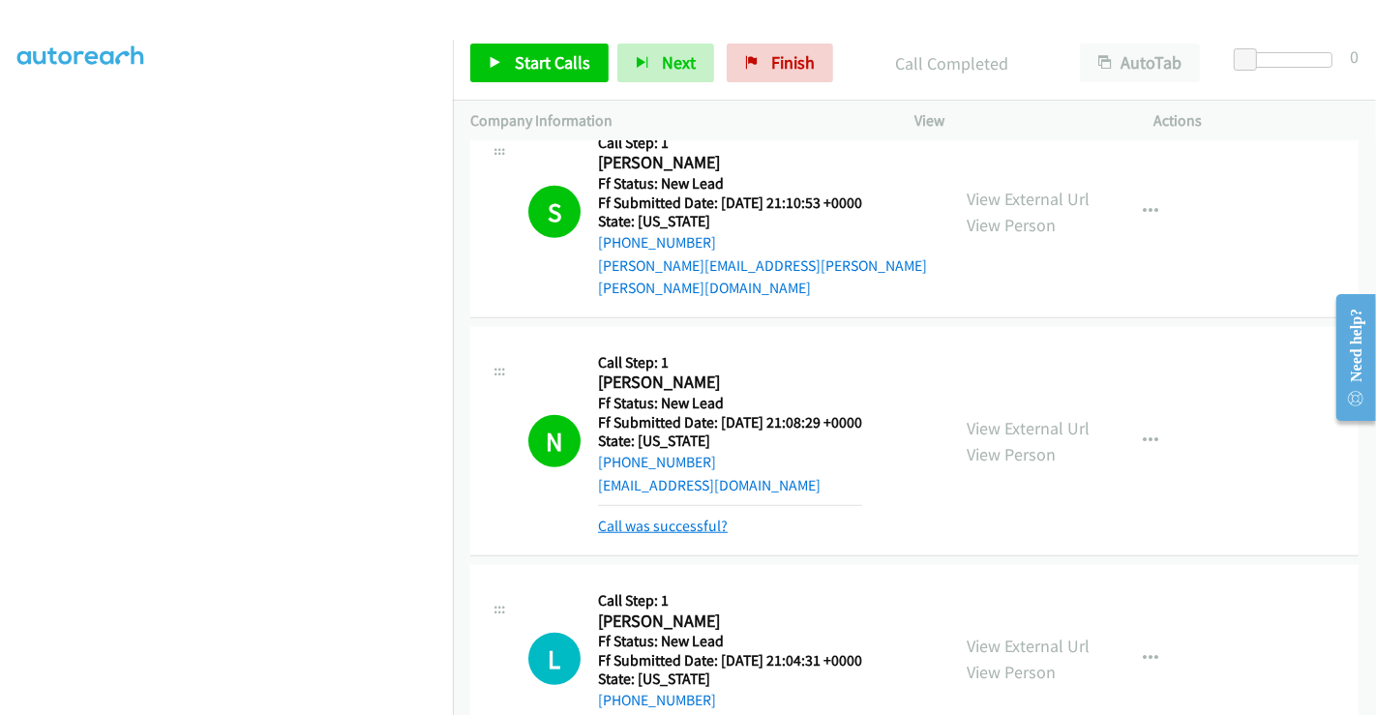
click at [668, 517] on link "Call was successful?" at bounding box center [663, 526] width 130 height 18
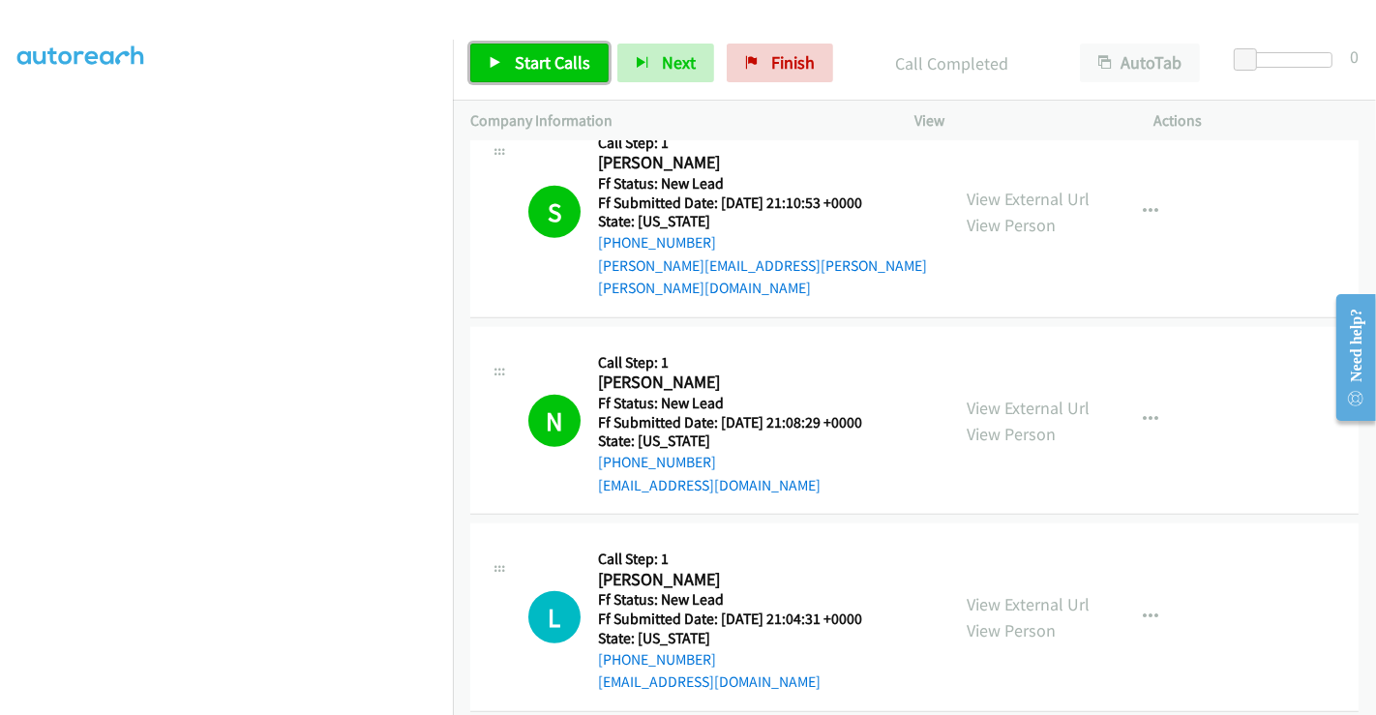
click at [537, 63] on span "Start Calls" at bounding box center [553, 62] width 76 height 22
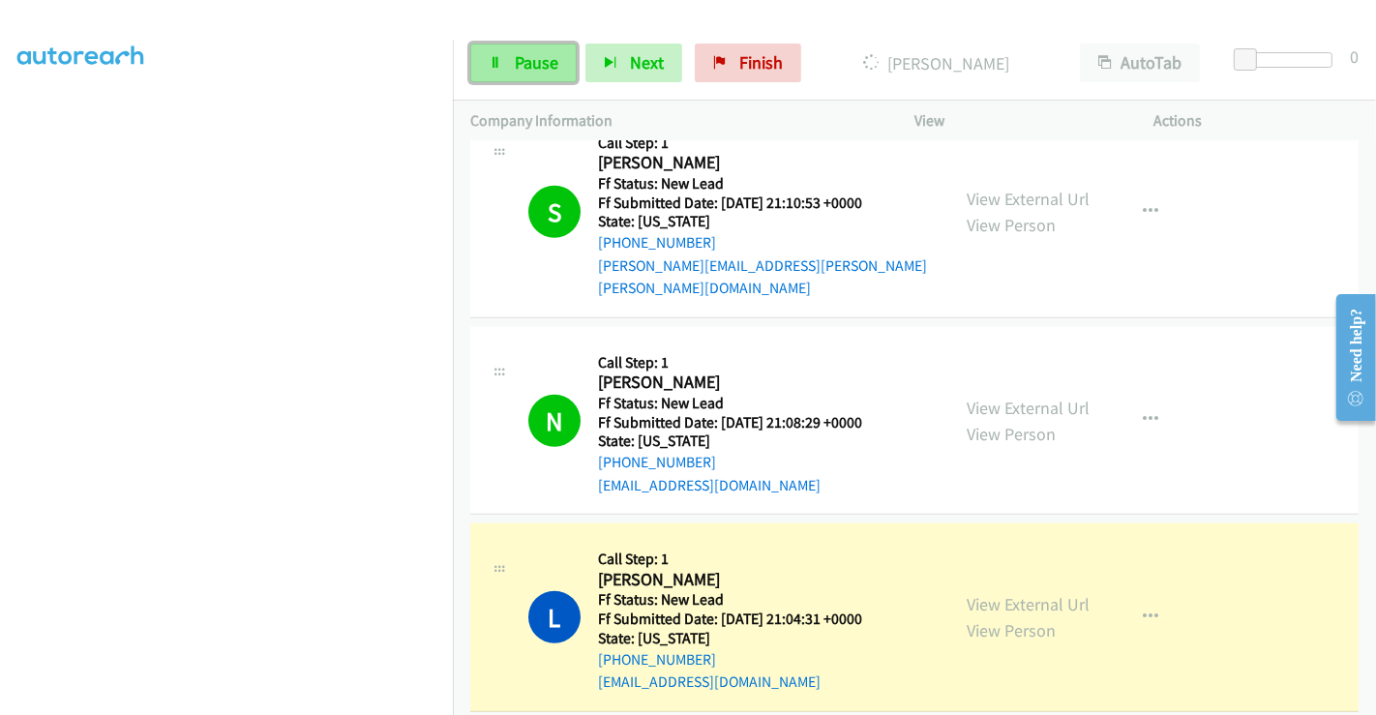
click at [520, 61] on span "Pause" at bounding box center [537, 62] width 44 height 22
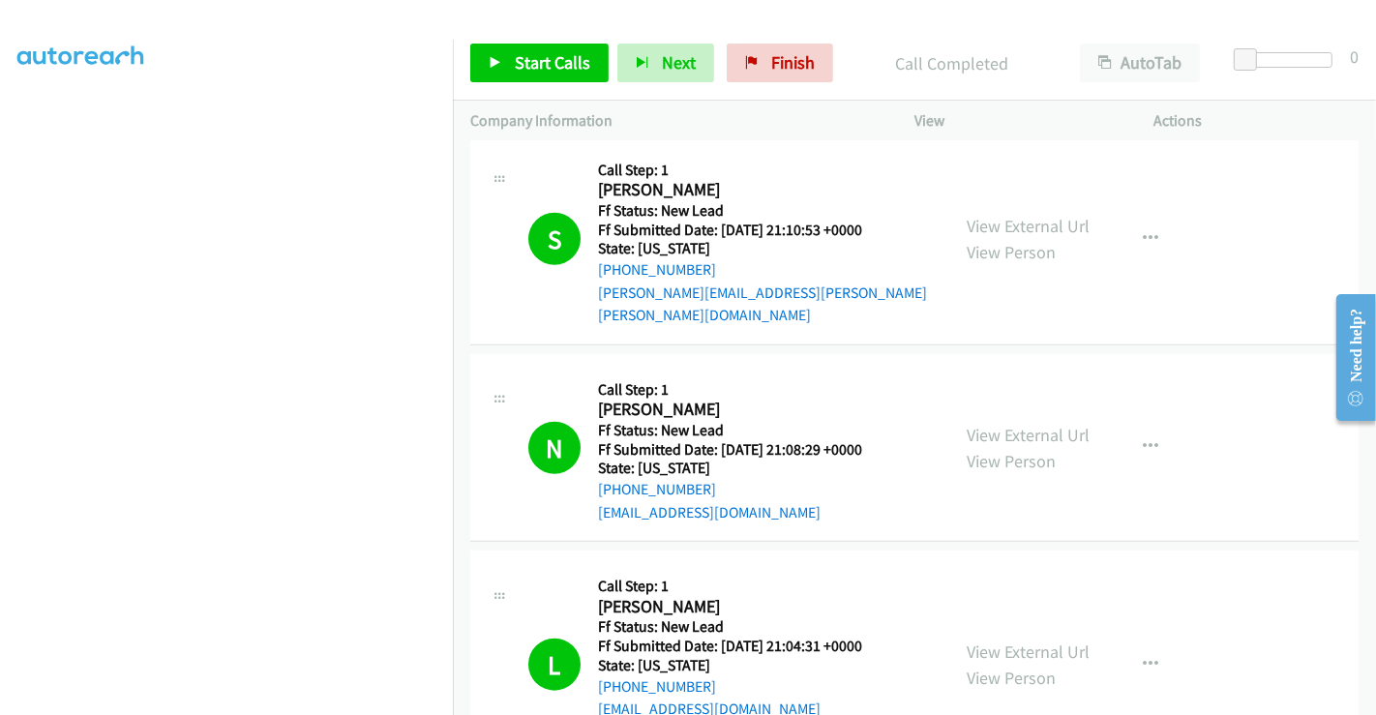
scroll to position [1556, 0]
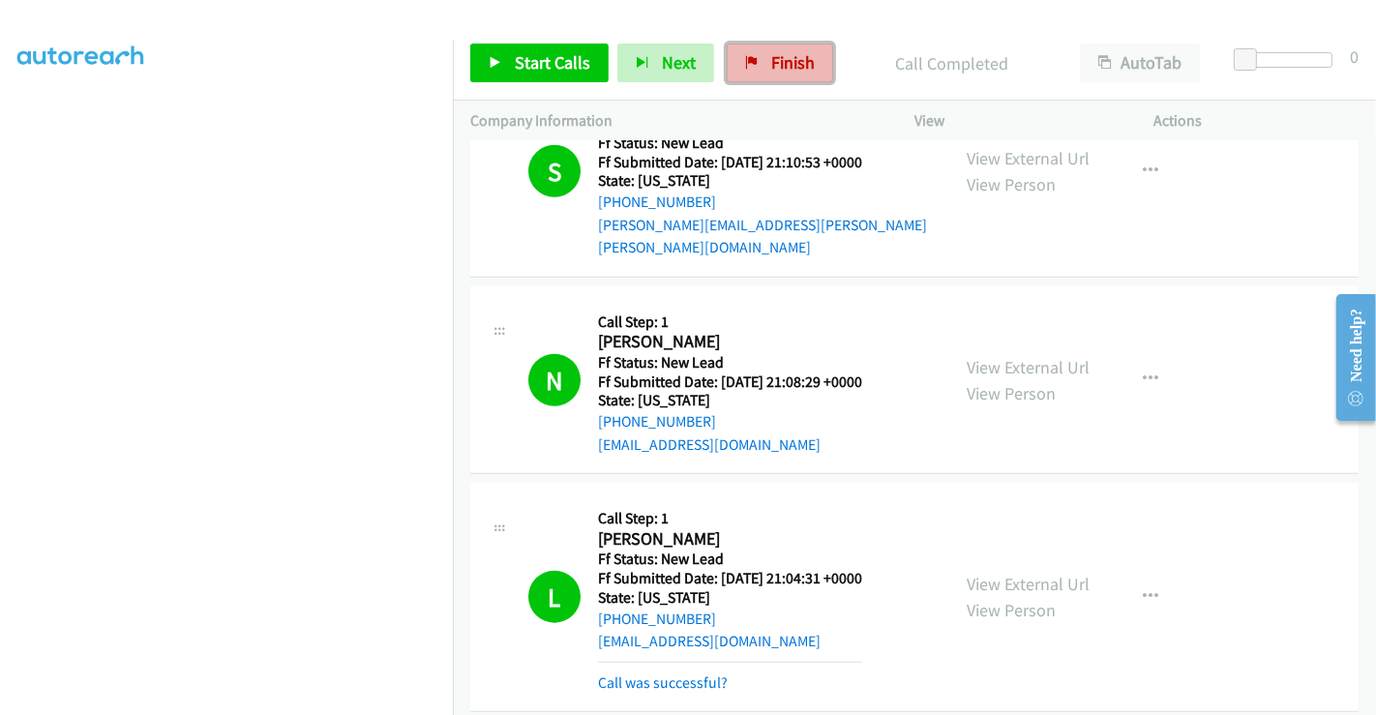
click at [786, 70] on span "Finish" at bounding box center [793, 62] width 44 height 22
